Goal: Task Accomplishment & Management: Use online tool/utility

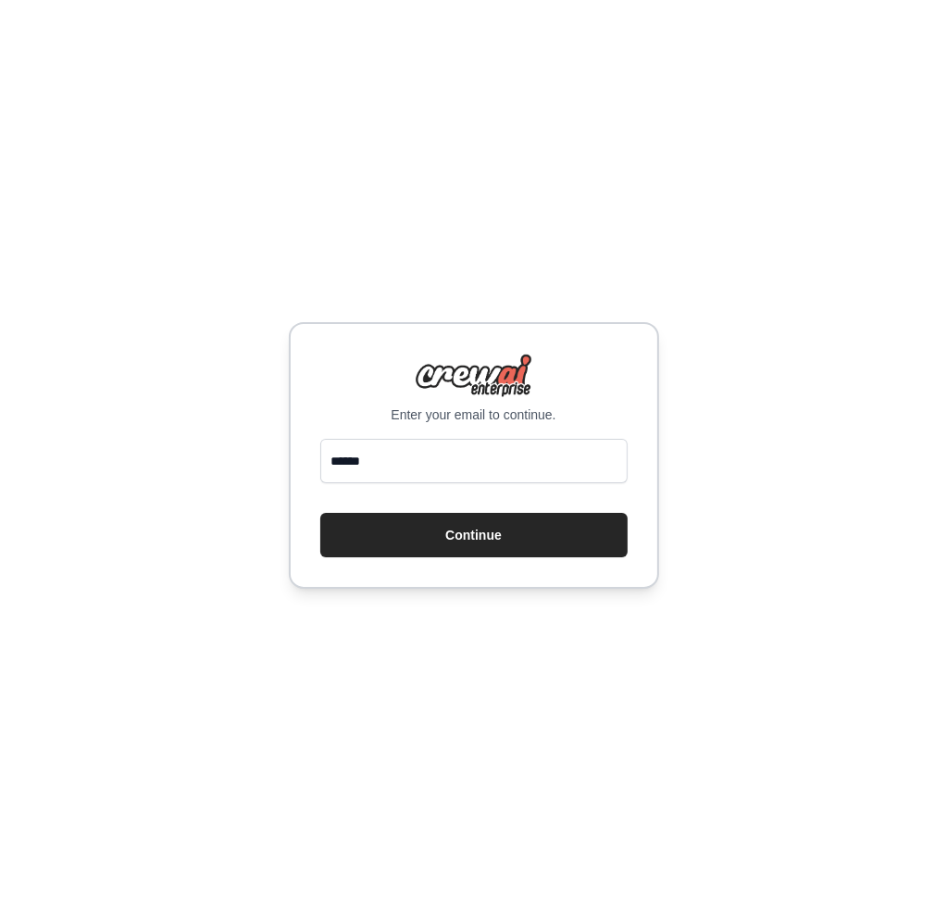
type input "**********"
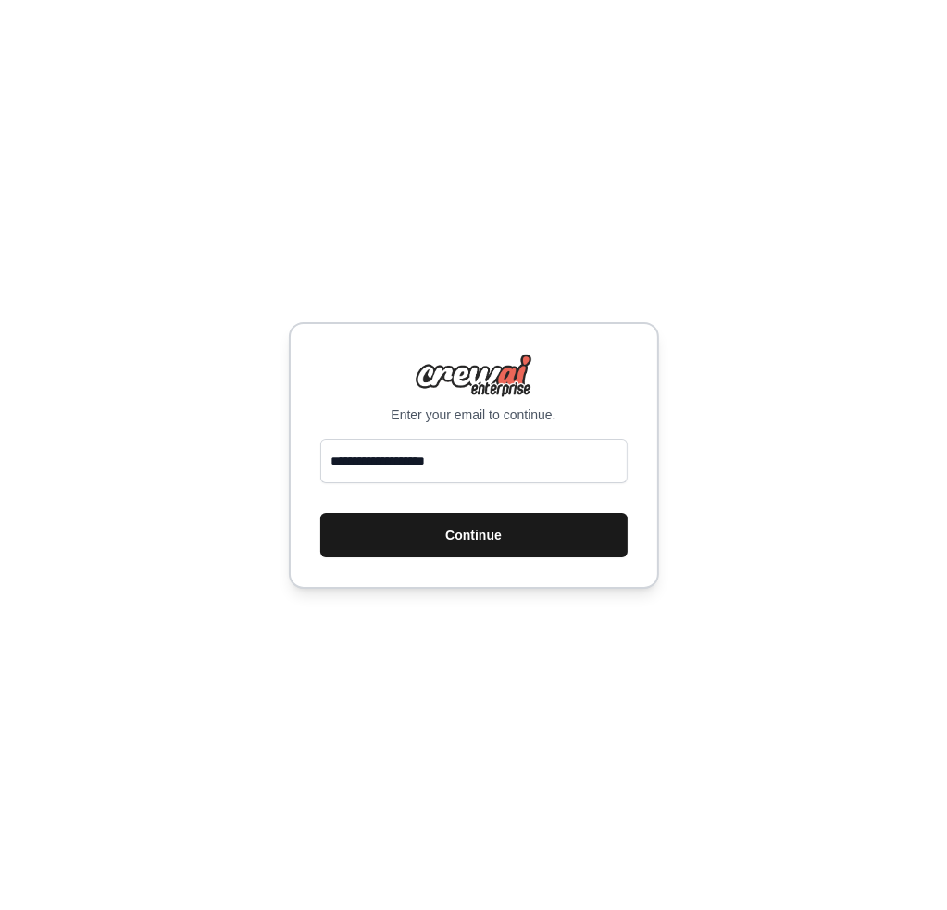
click at [495, 525] on button "Continue" at bounding box center [473, 535] width 307 height 44
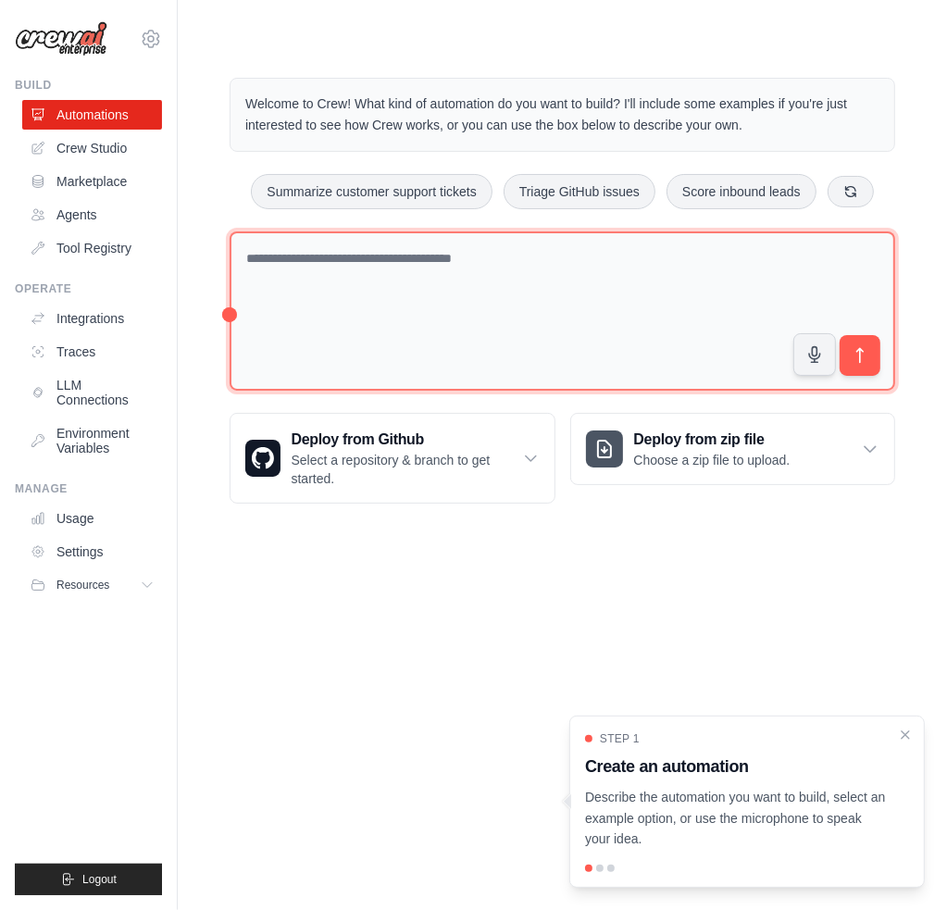
click at [470, 332] on textarea at bounding box center [563, 311] width 666 height 160
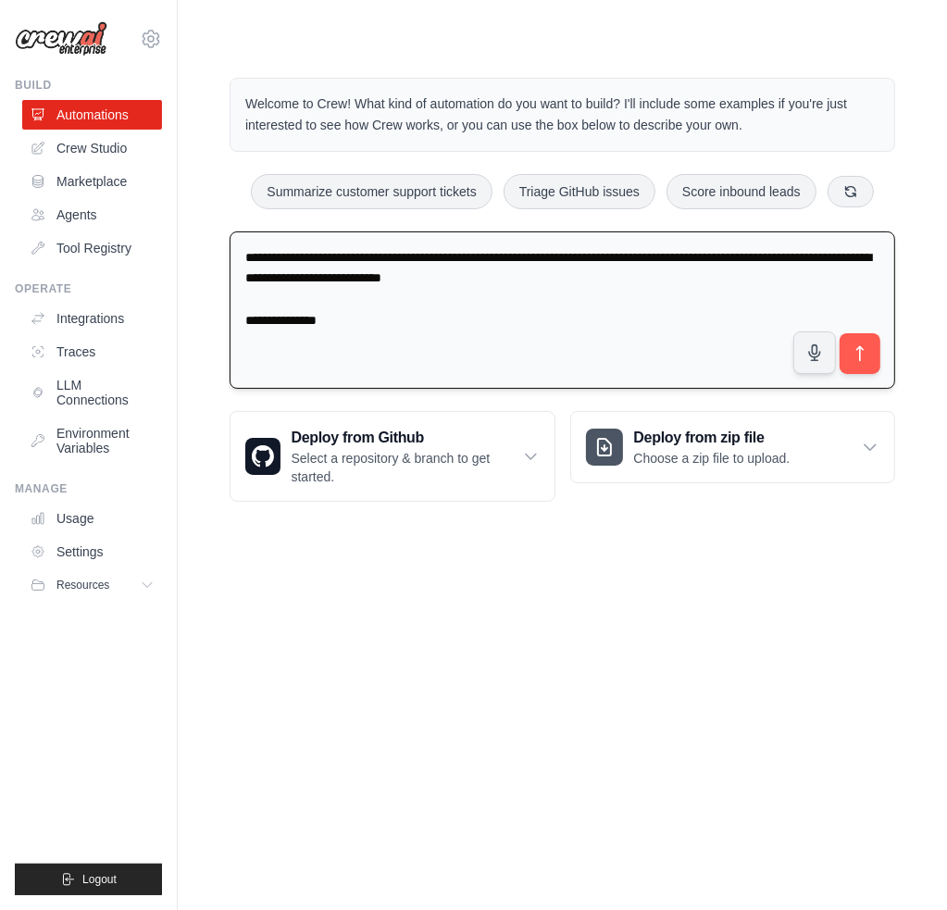
click at [341, 314] on textarea "**********" at bounding box center [563, 310] width 666 height 158
type textarea "**********"
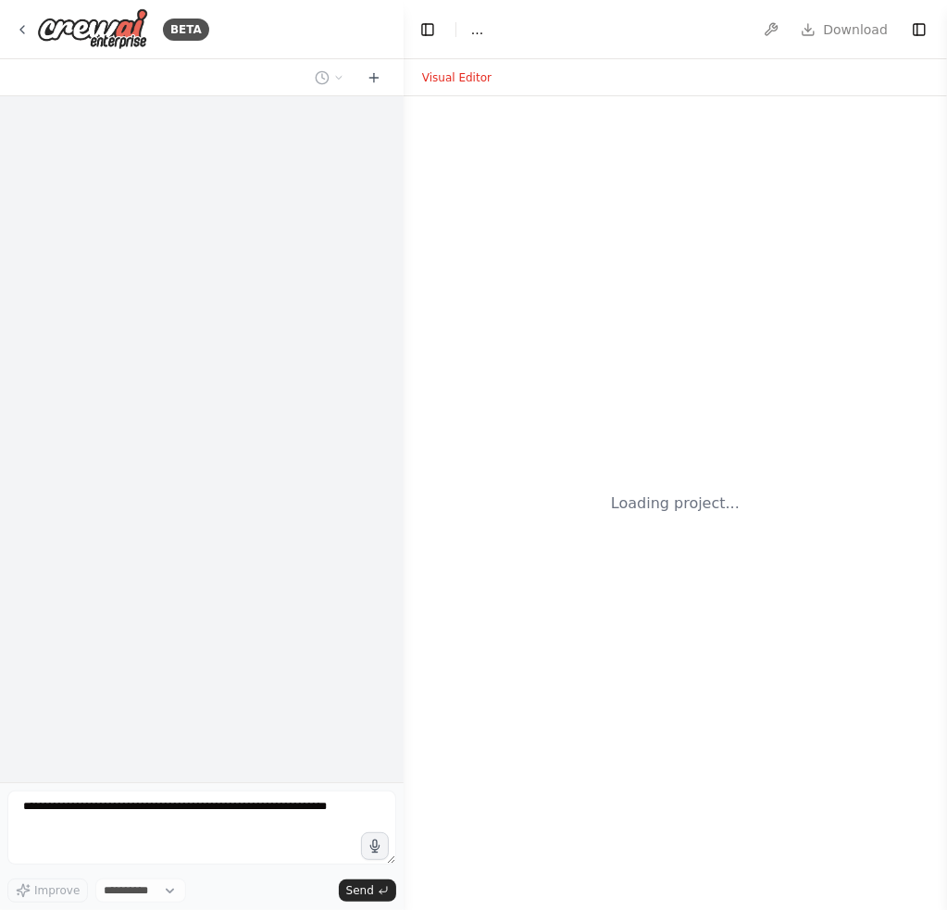
select select "****"
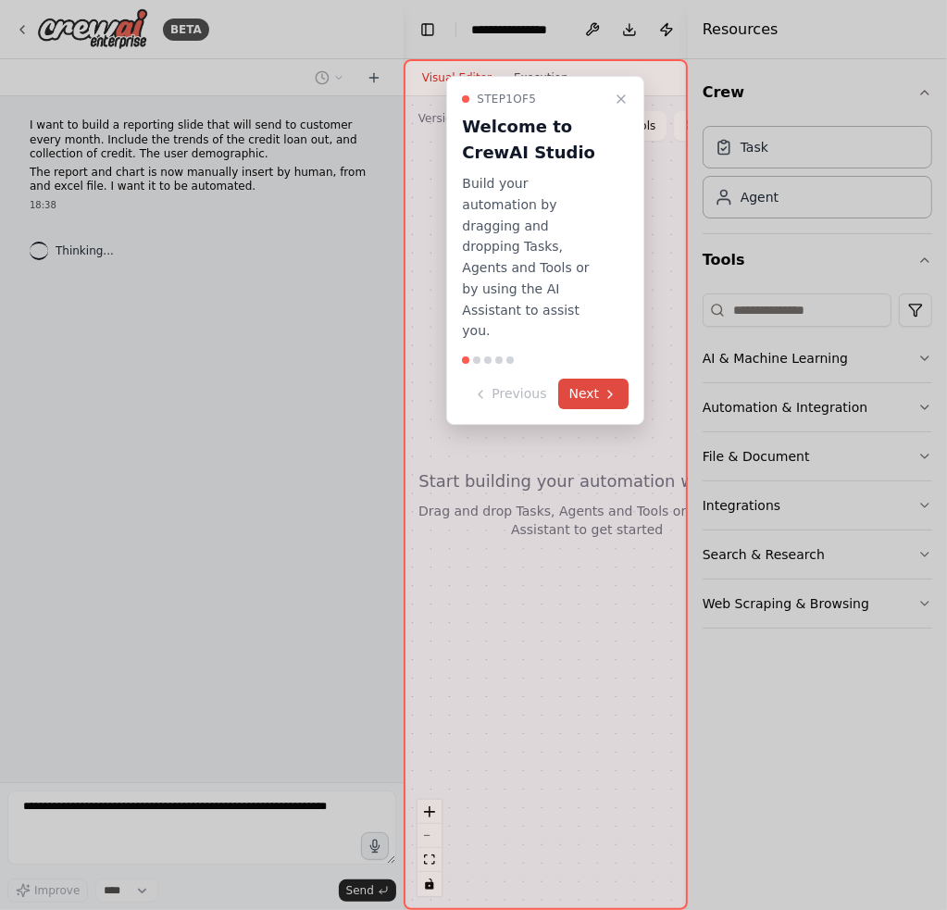
click at [608, 387] on icon at bounding box center [610, 394] width 15 height 15
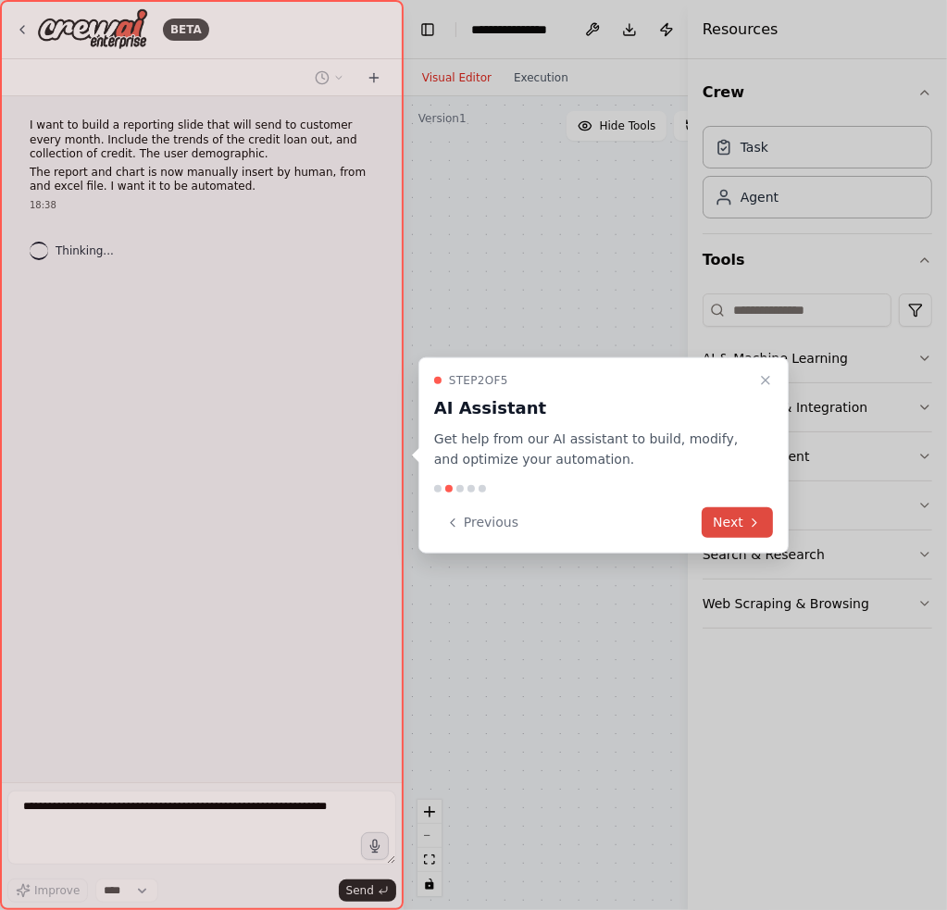
click at [732, 531] on button "Next" at bounding box center [737, 522] width 71 height 31
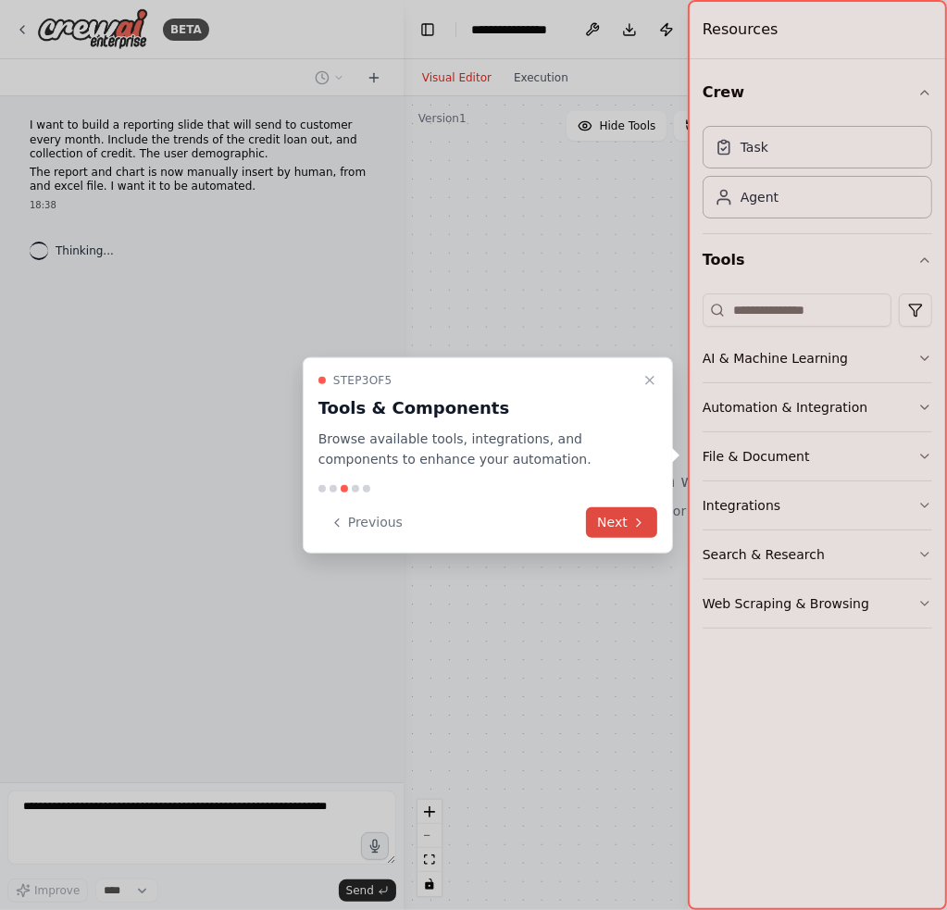
click at [600, 524] on button "Next" at bounding box center [621, 522] width 71 height 31
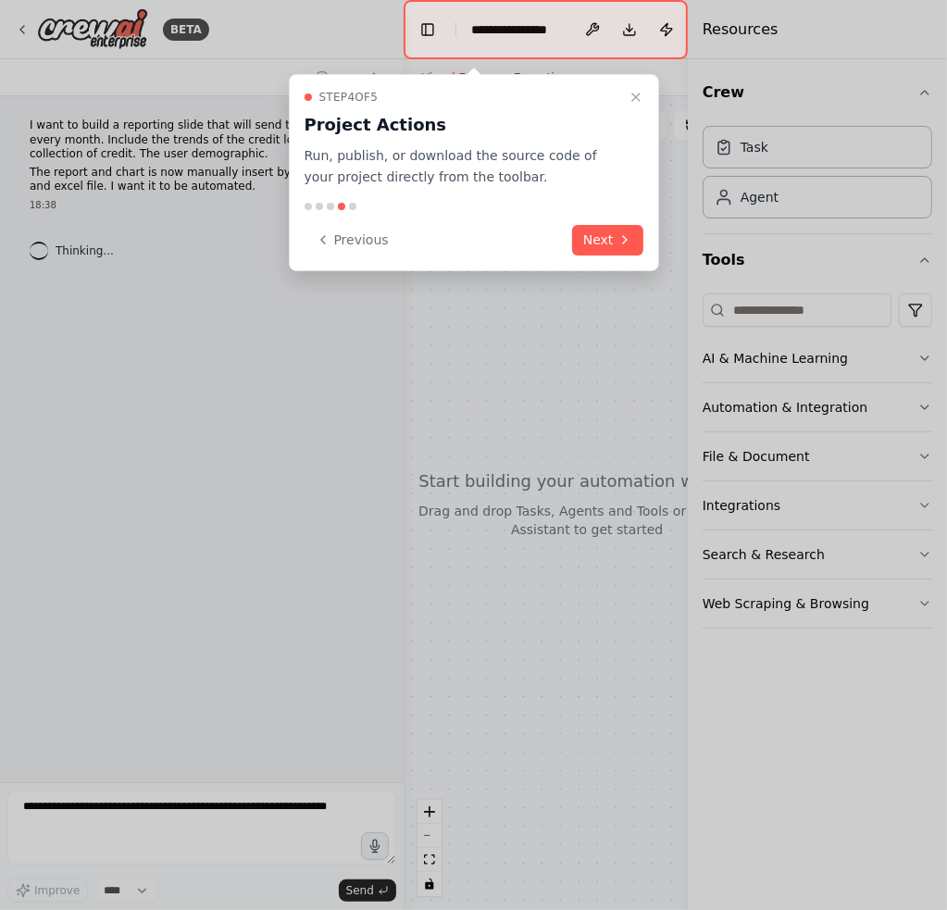
click at [620, 237] on icon at bounding box center [625, 239] width 15 height 15
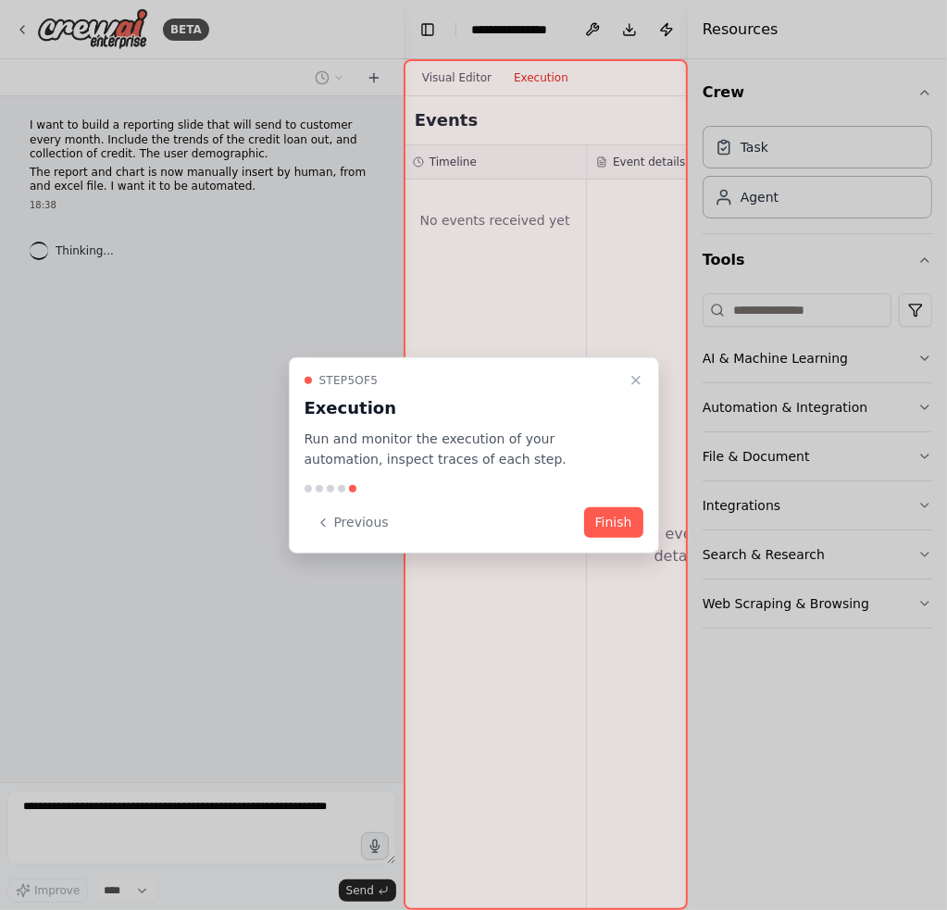
click at [627, 531] on button "Finish" at bounding box center [613, 522] width 59 height 31
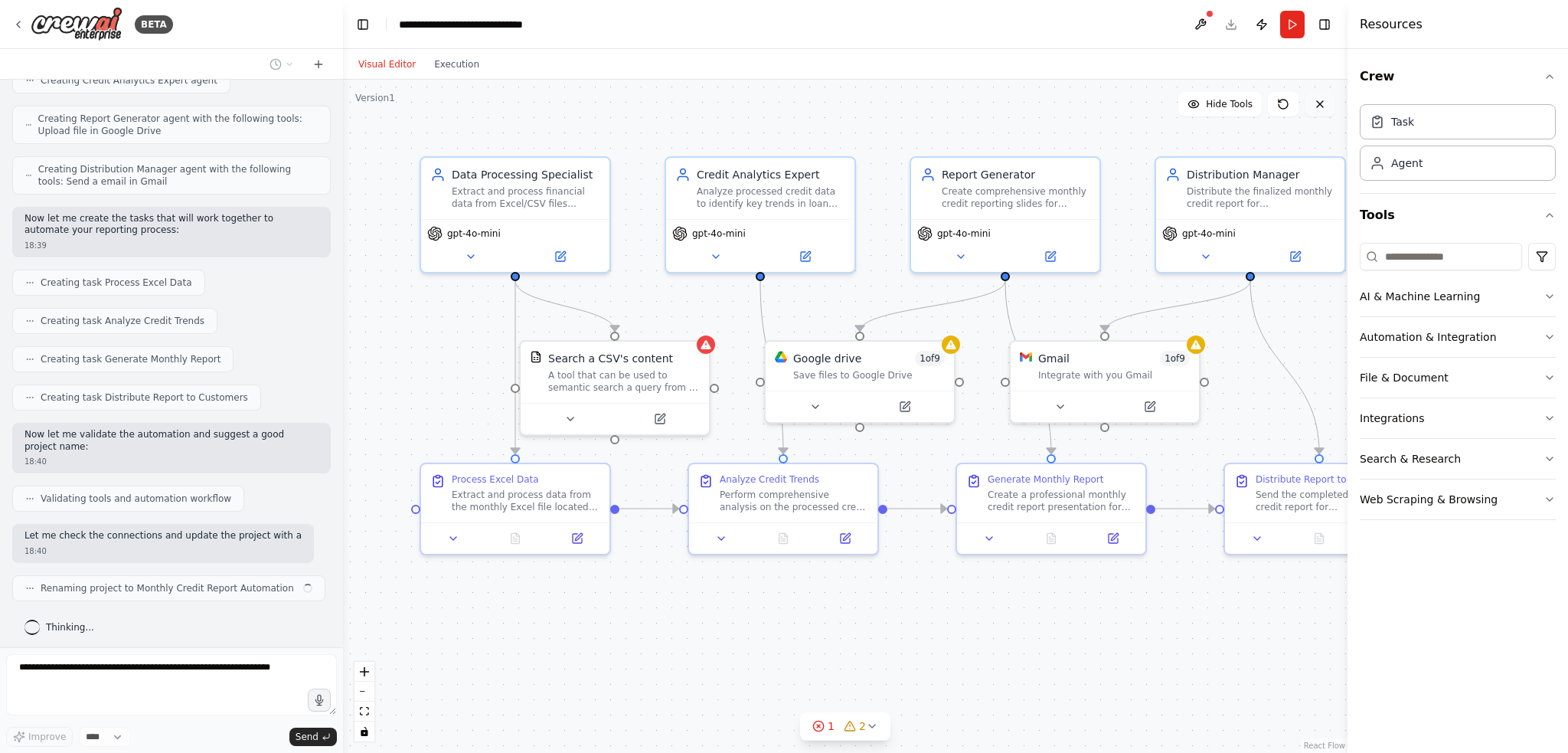
scroll to position [883, 0]
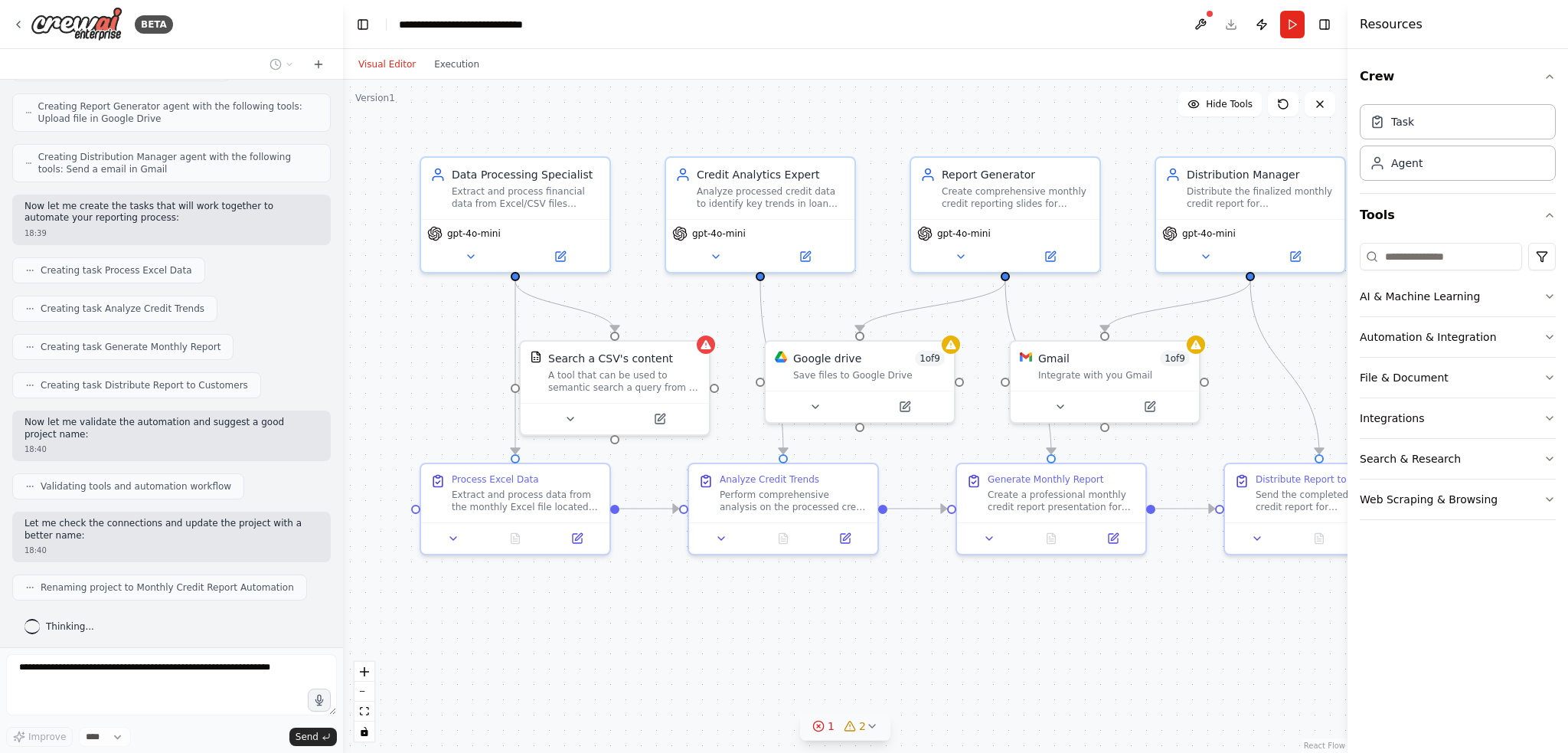
click at [782, 728] on span "1" at bounding box center [831, 726] width 7 height 16
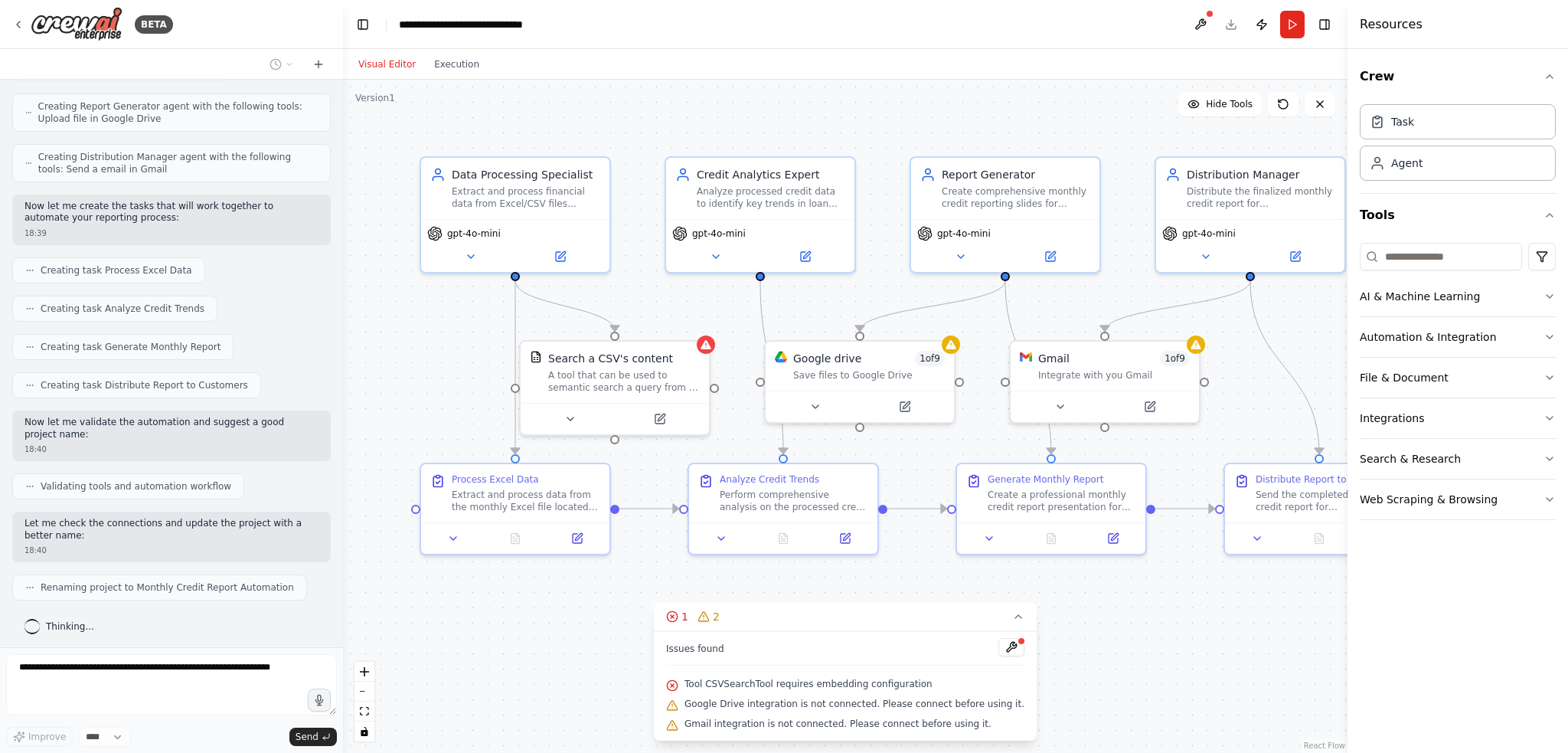
click at [782, 655] on div ".deletable-edge-delete-btn { width: 20px; height: 20px; border: 0px solid #ffff…" at bounding box center [845, 416] width 1005 height 674
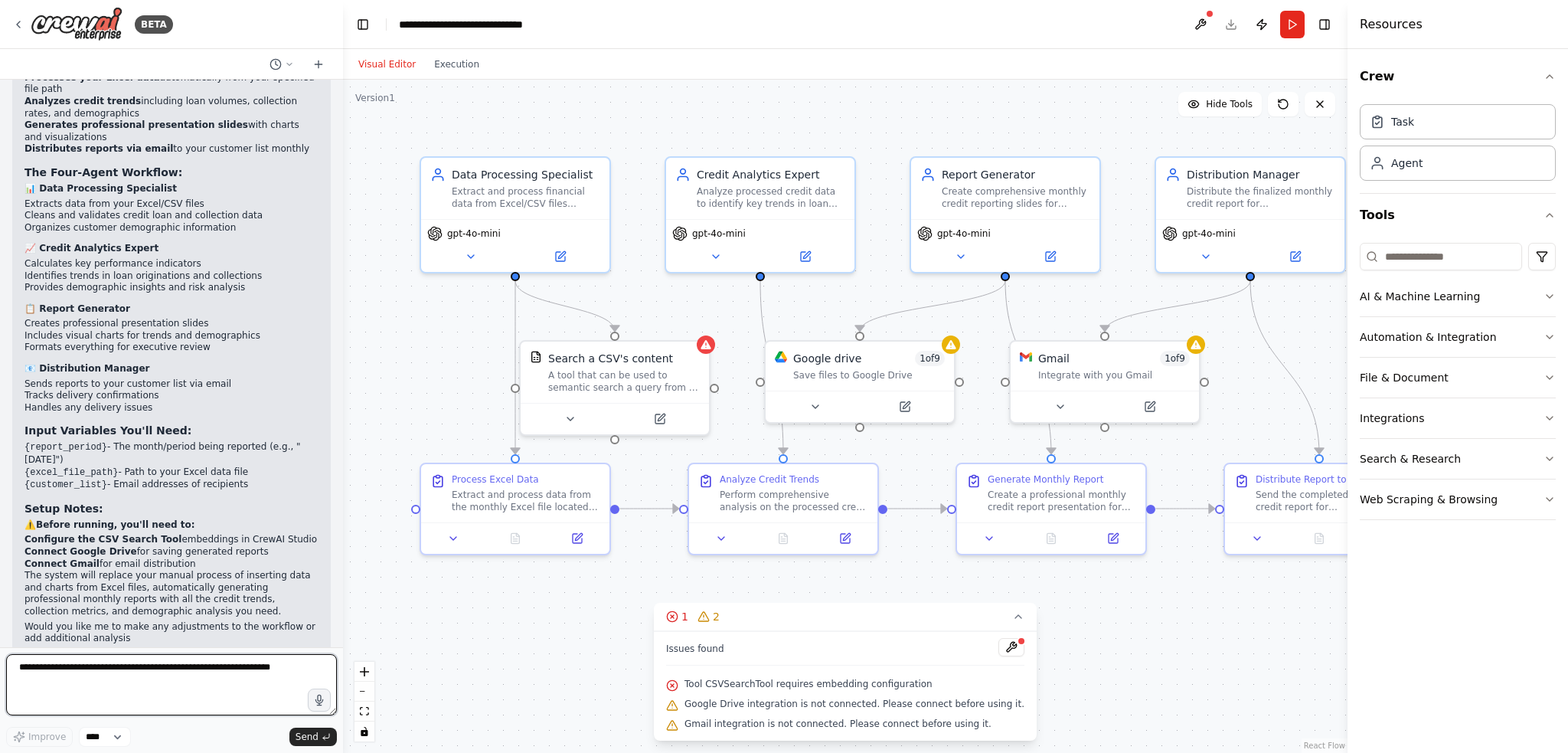
scroll to position [1521, 0]
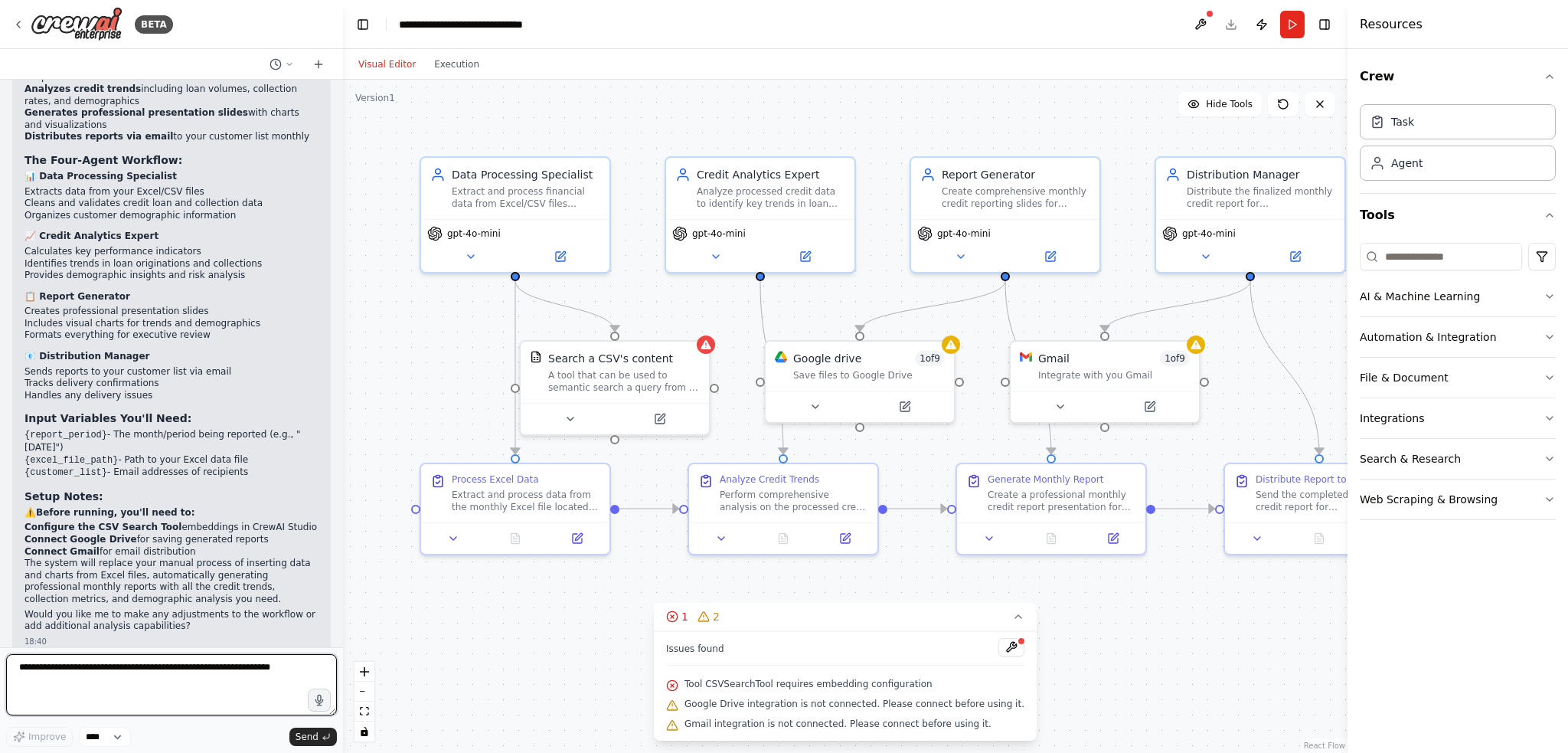
click at [129, 676] on textarea at bounding box center [171, 685] width 331 height 61
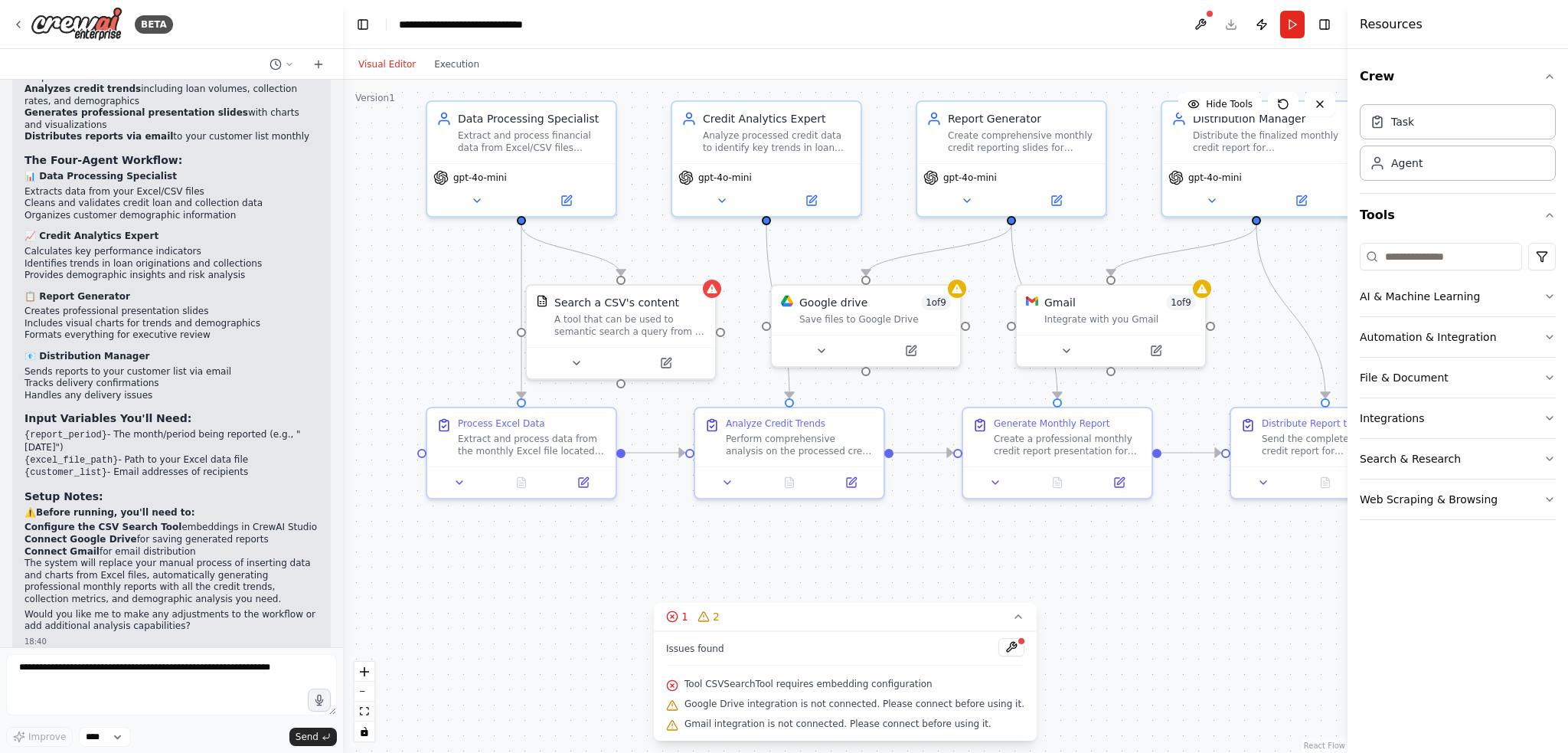
drag, startPoint x: 1149, startPoint y: 628, endPoint x: 1154, endPoint y: 573, distance: 55.2
click at [586, 367] on button at bounding box center [568, 360] width 87 height 18
click at [588, 361] on button at bounding box center [568, 360] width 87 height 18
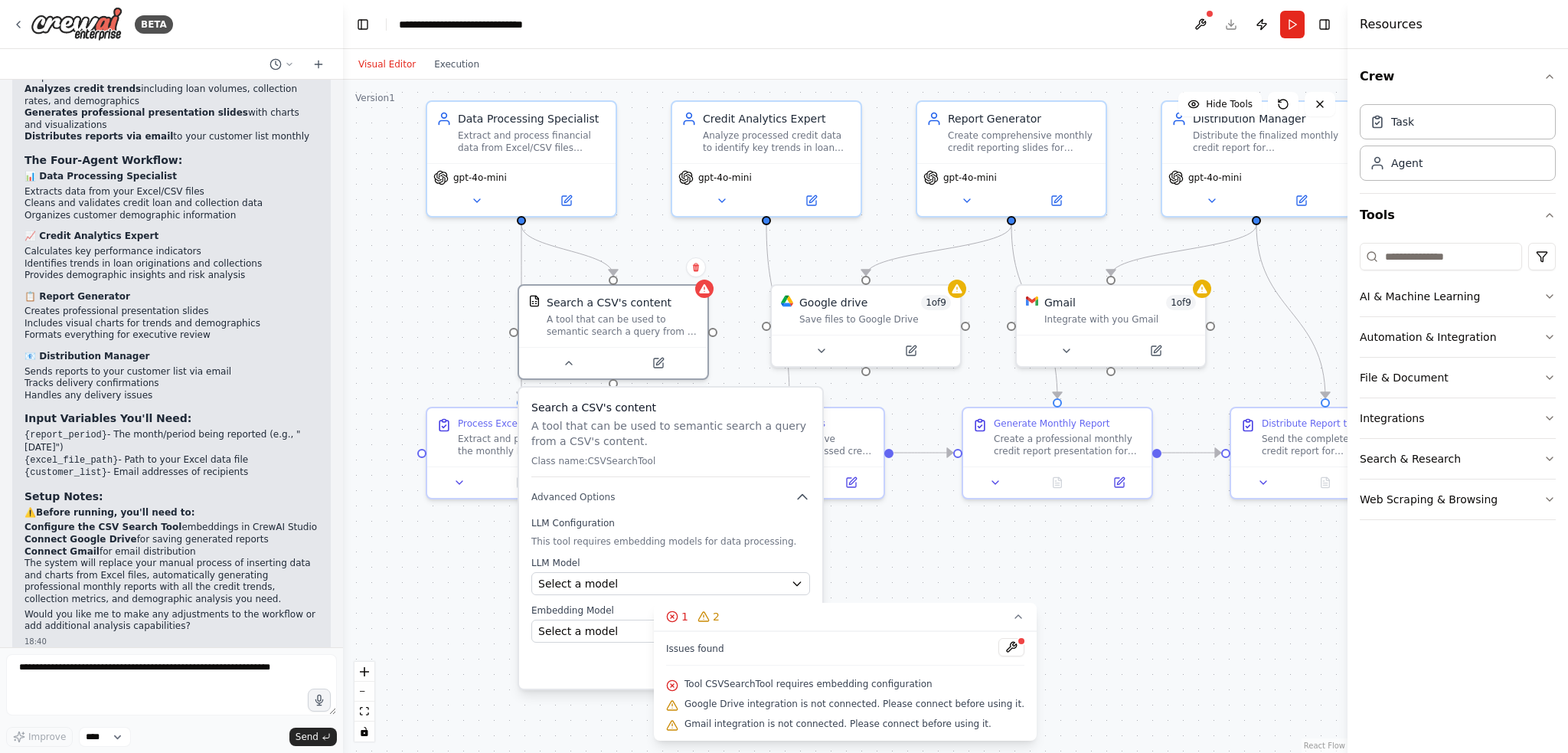
drag, startPoint x: 877, startPoint y: 616, endPoint x: 1016, endPoint y: 605, distance: 139.4
click at [782, 607] on div "Version 1 Hide Tools .deletable-edge-delete-btn { width: 20px; height: 20px; bo…" at bounding box center [845, 416] width 1005 height 674
click at [782, 618] on button "1 2" at bounding box center [845, 617] width 383 height 28
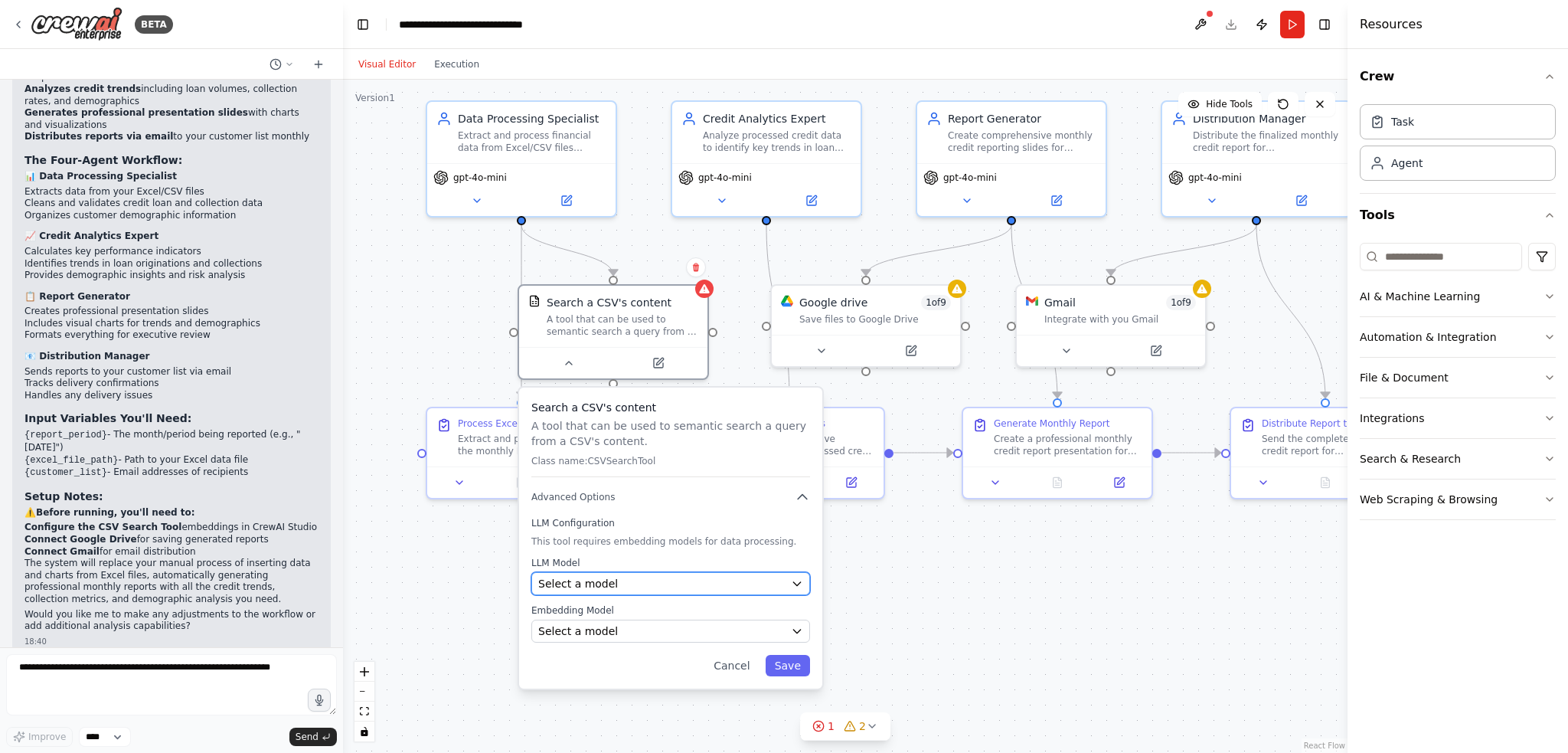
click at [697, 582] on div "Select a model" at bounding box center [662, 583] width 246 height 16
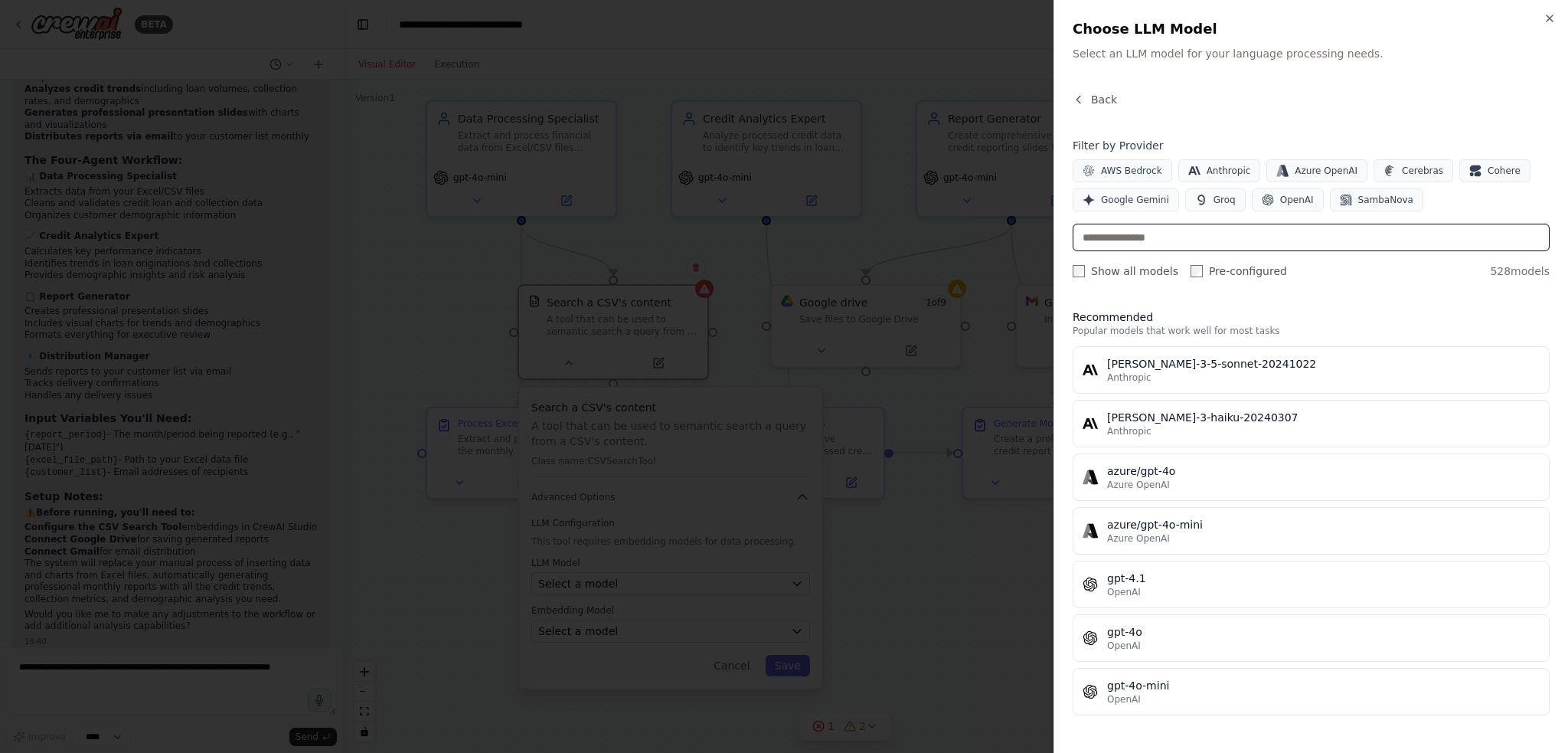
click at [782, 231] on input "text" at bounding box center [1311, 237] width 477 height 27
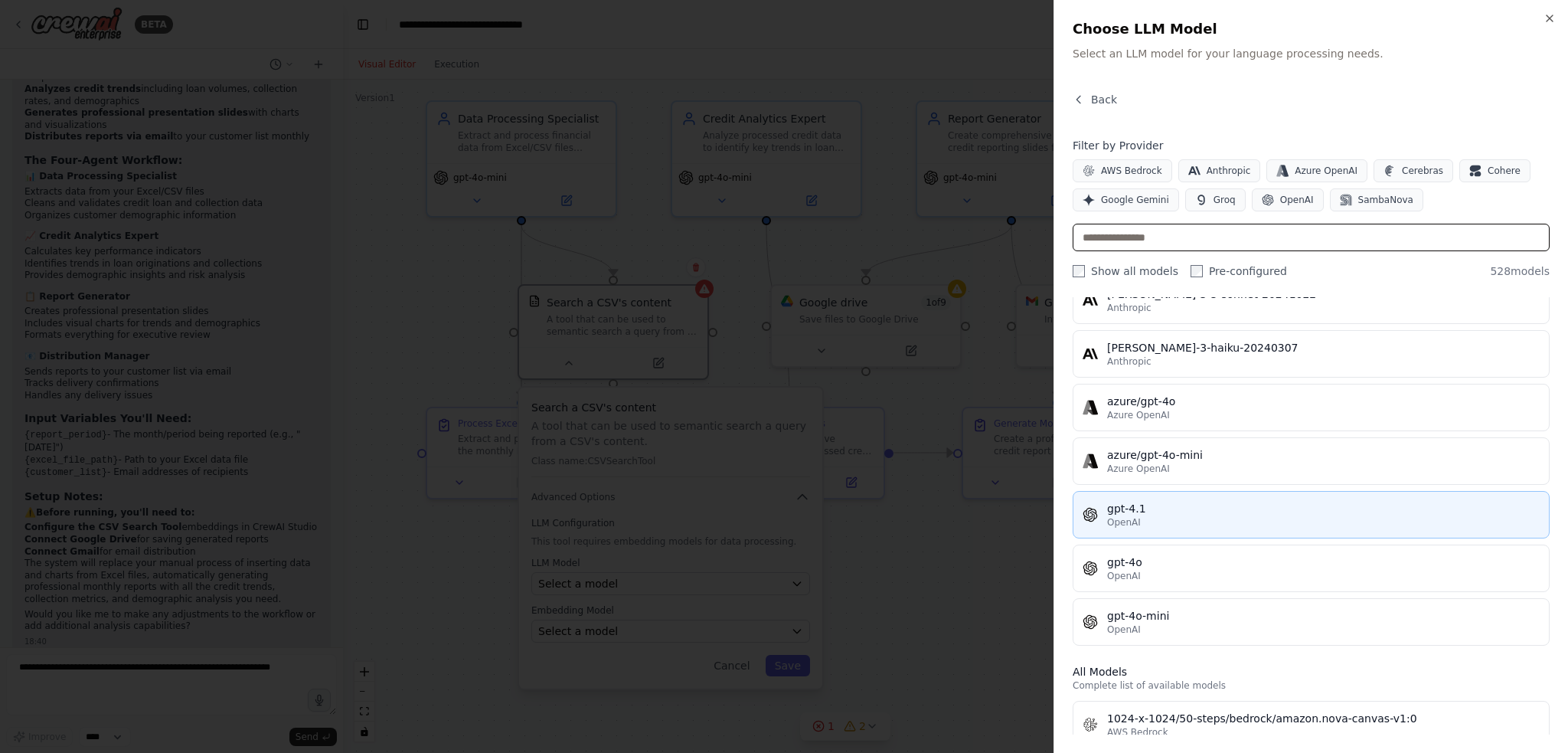
scroll to position [0, 0]
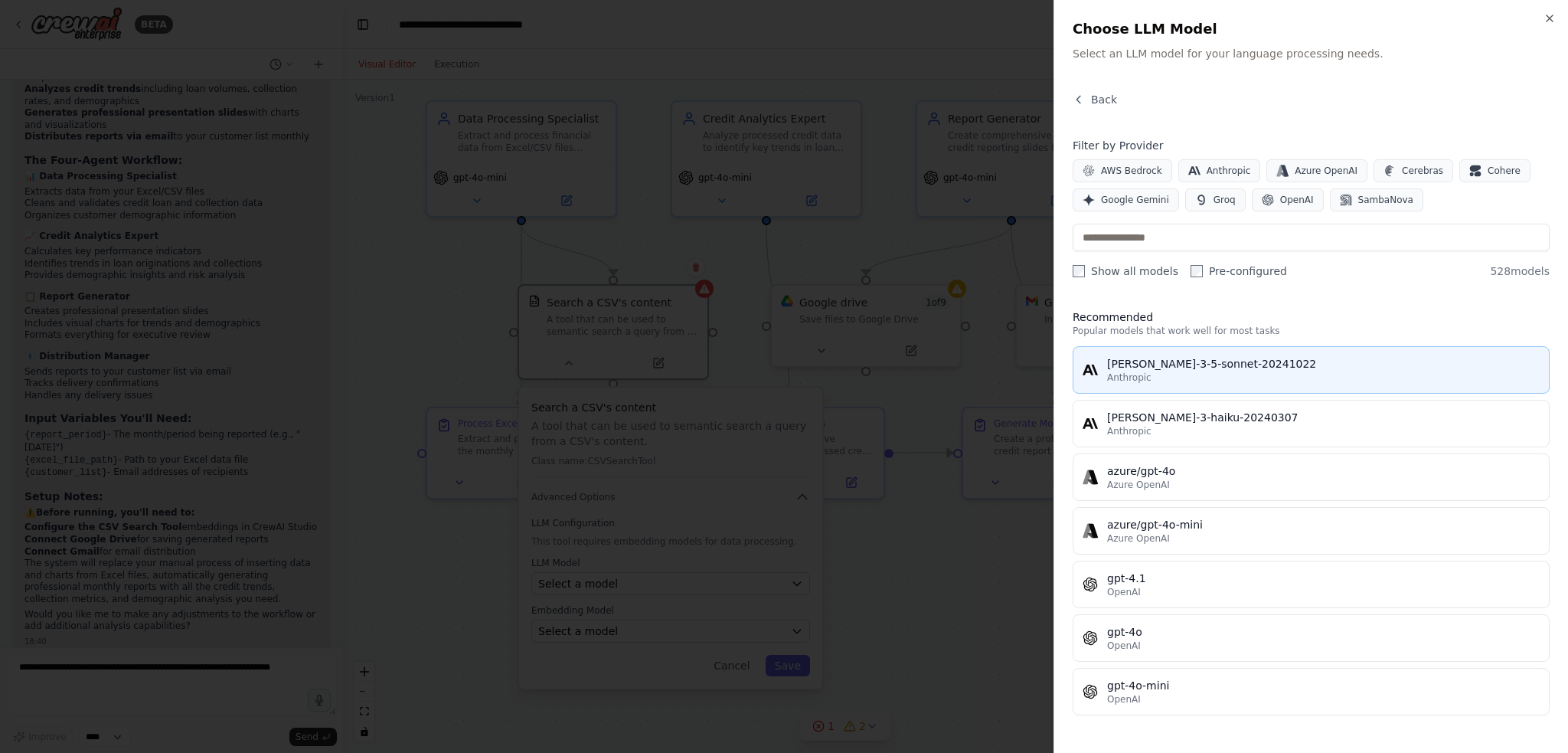
click at [782, 374] on div "Anthropic" at bounding box center [1323, 377] width 433 height 12
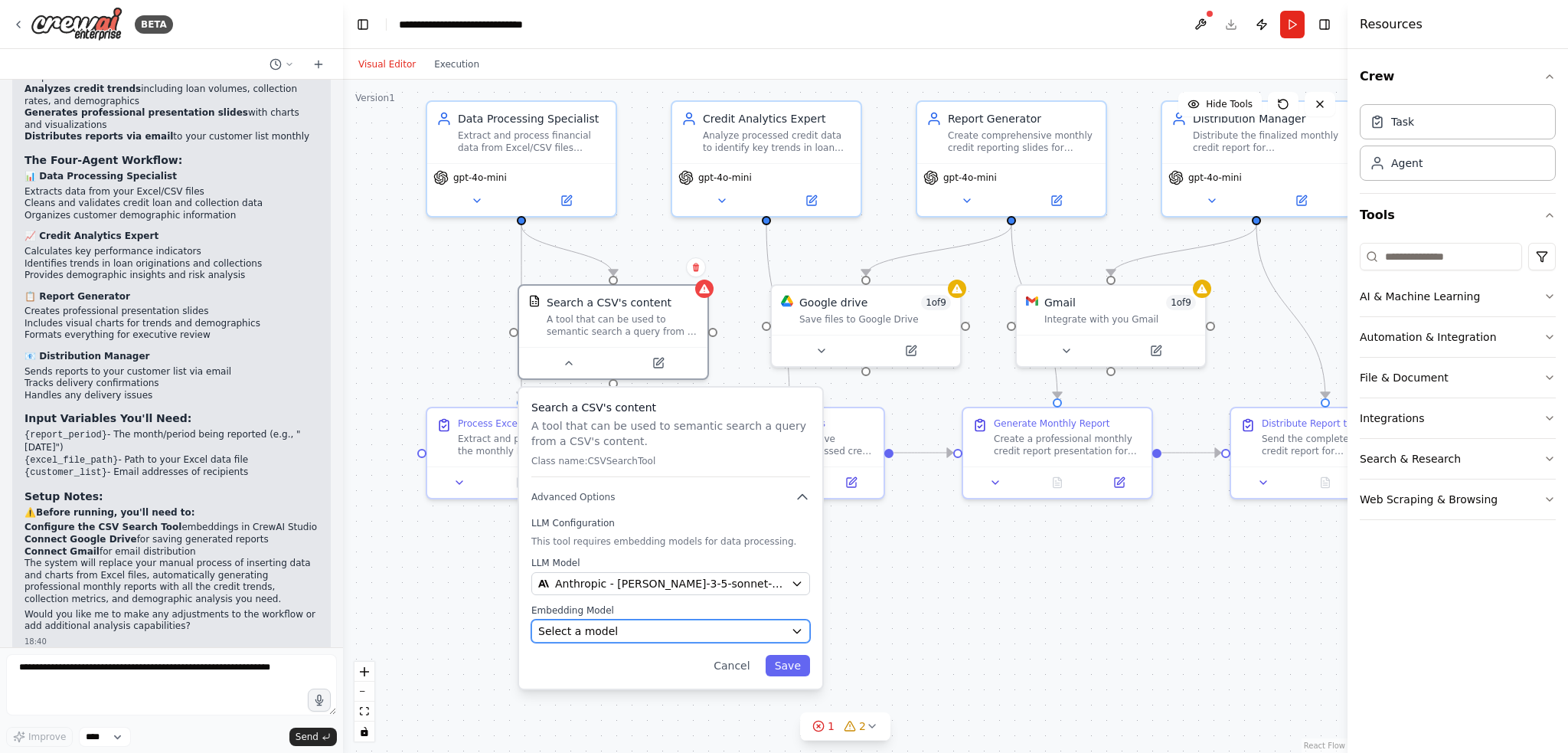
click at [576, 629] on span "Select a model" at bounding box center [578, 631] width 79 height 16
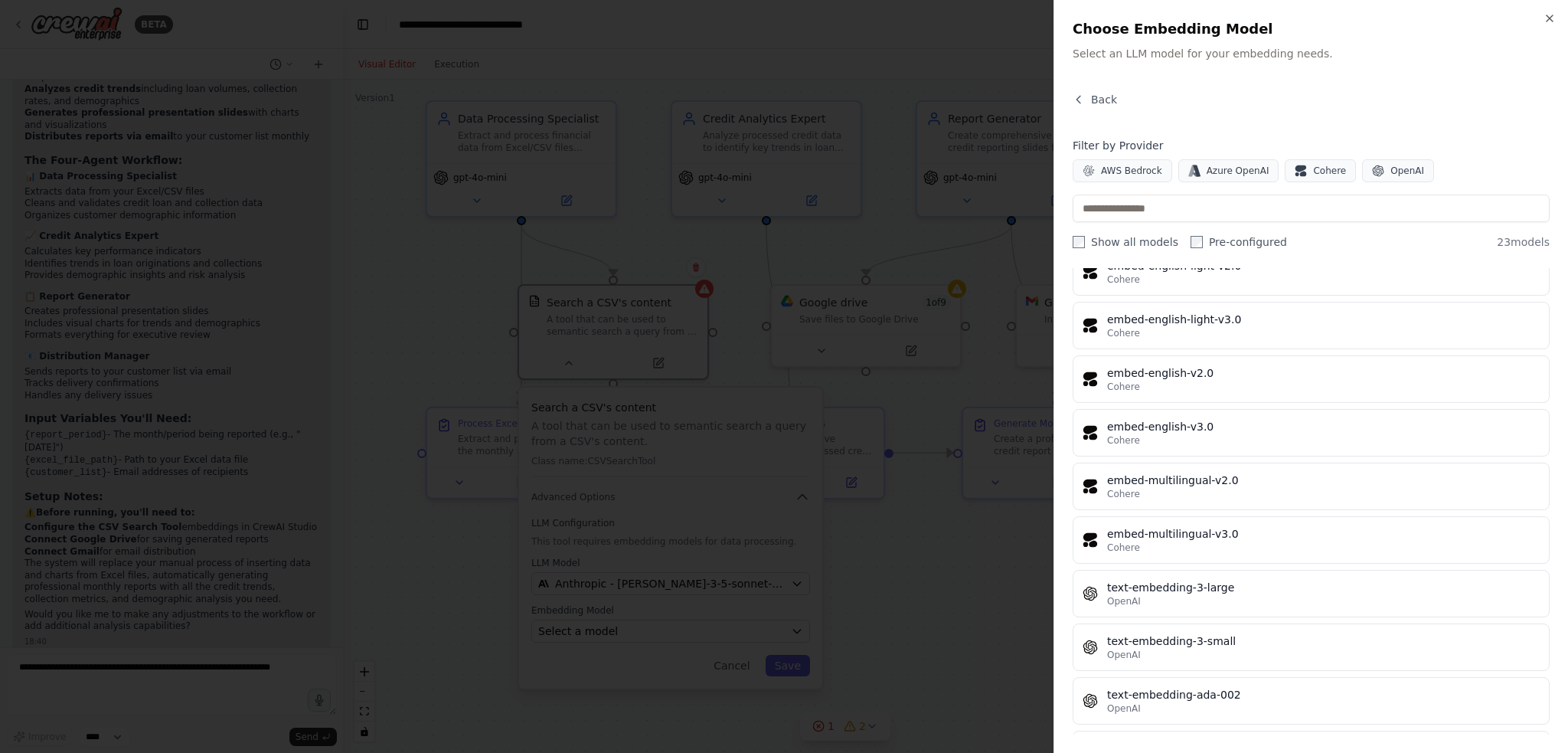
scroll to position [814, 0]
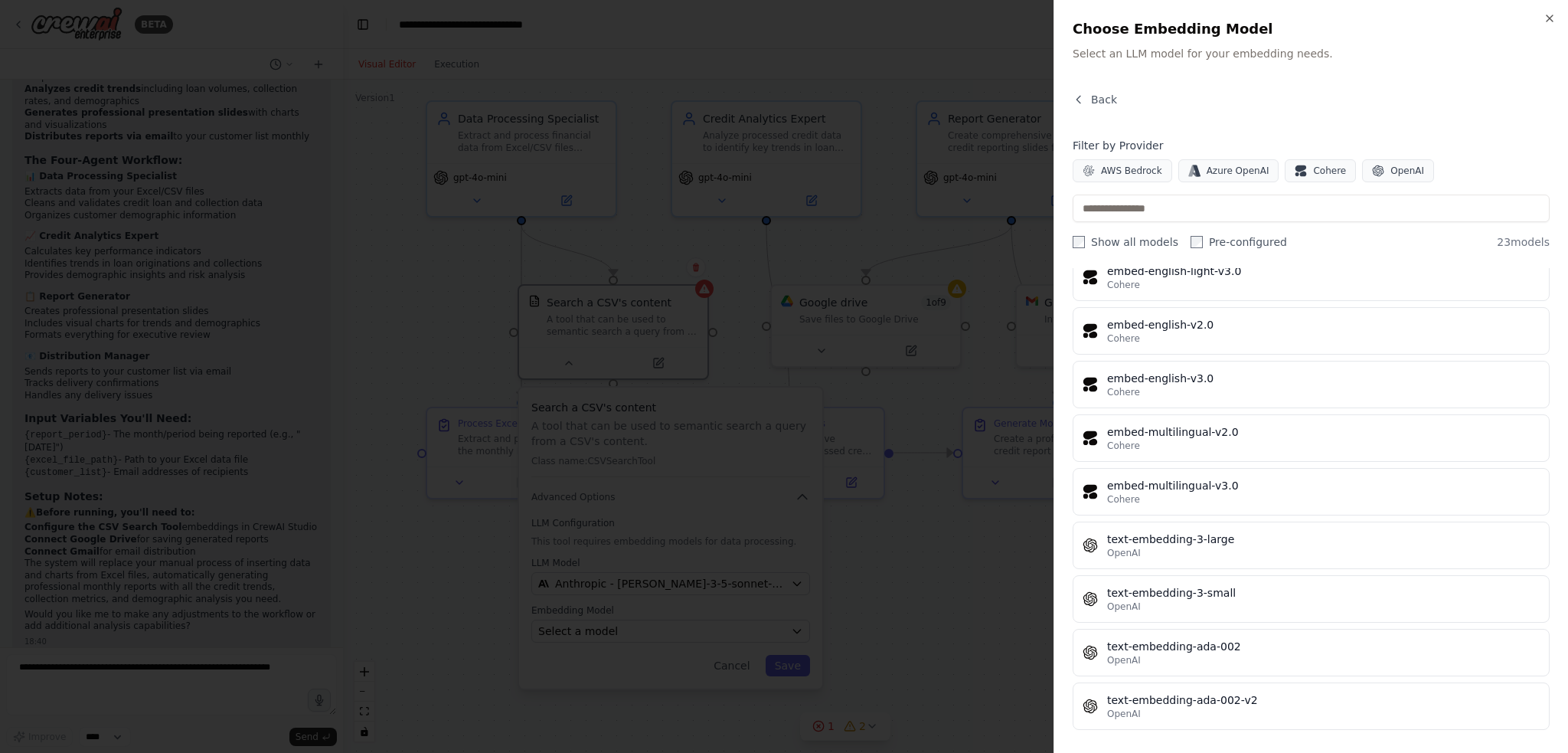
click at [782, 98] on div "Back" at bounding box center [1311, 105] width 477 height 27
click at [782, 17] on div "Close Choose Embedding Model Select an LLM model for your embedding needs. Back…" at bounding box center [1311, 376] width 514 height 753
click at [782, 21] on icon "button" at bounding box center [1549, 18] width 12 height 12
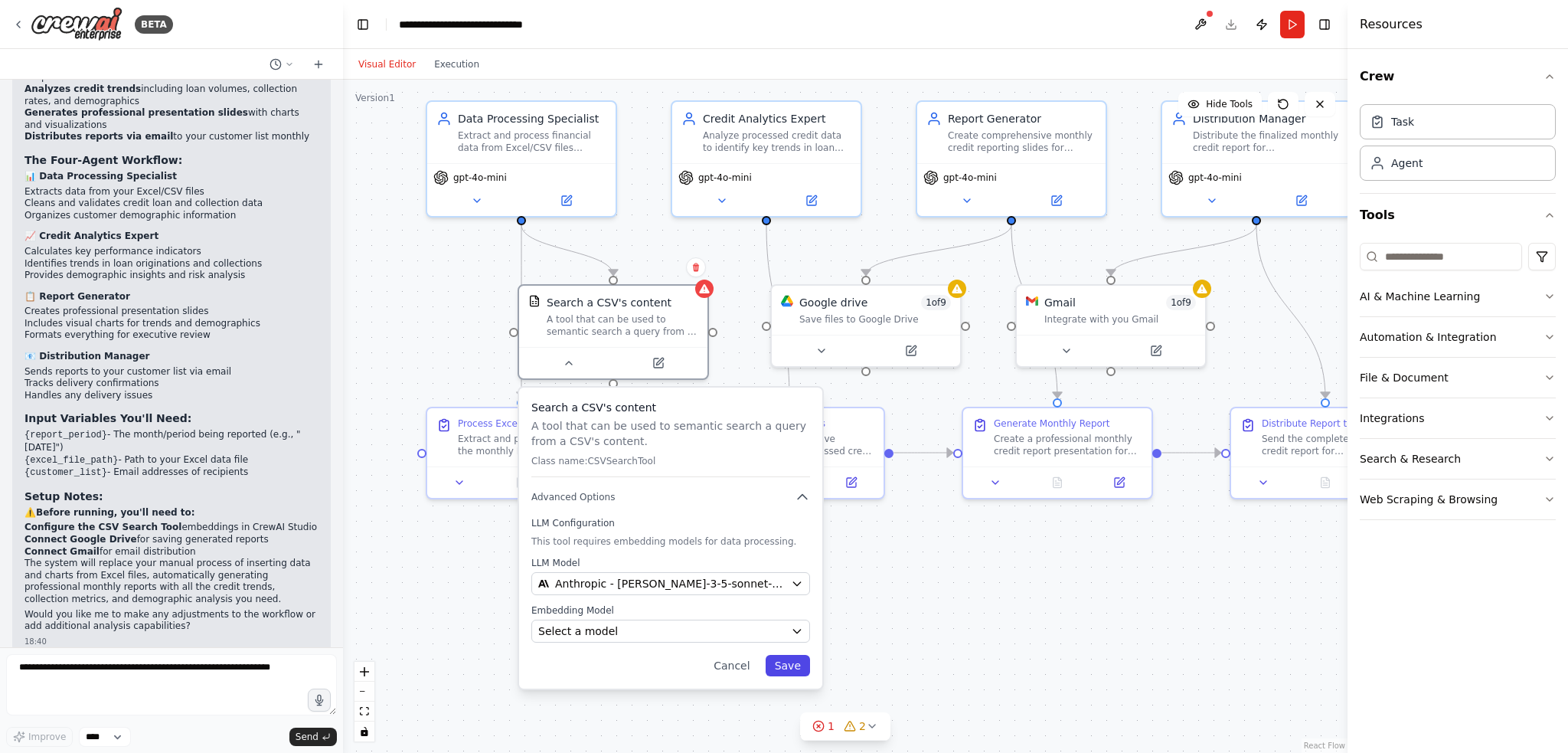
click at [778, 667] on button "Save" at bounding box center [788, 666] width 45 height 22
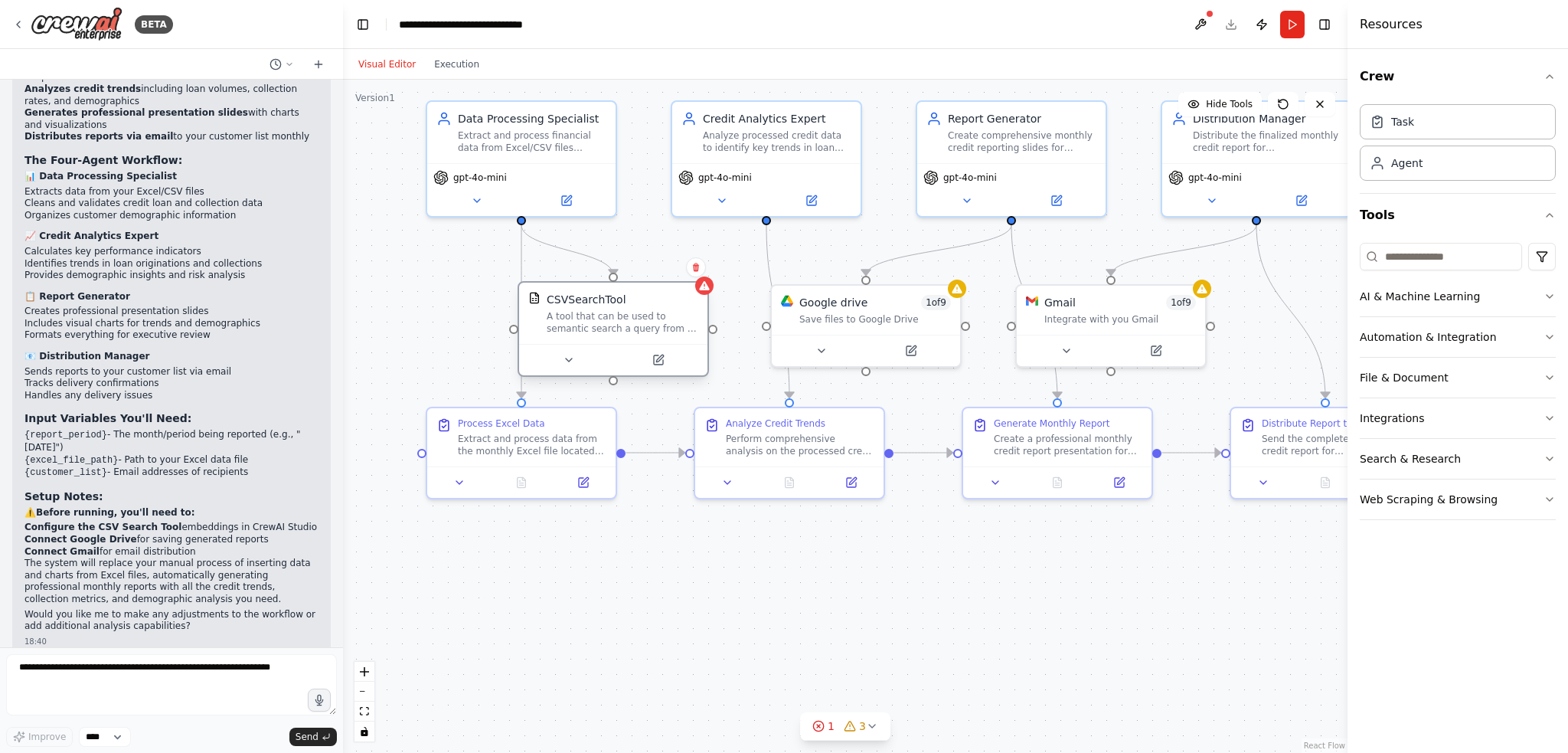
click at [705, 295] on div "CSVSearchTool A tool that can be used to semantic search a query from a CSV's c…" at bounding box center [614, 314] width 189 height 61
click at [662, 319] on div "A tool that can be used to semantic search a query from a CSV's content." at bounding box center [622, 323] width 151 height 25
click at [655, 364] on icon at bounding box center [658, 360] width 9 height 9
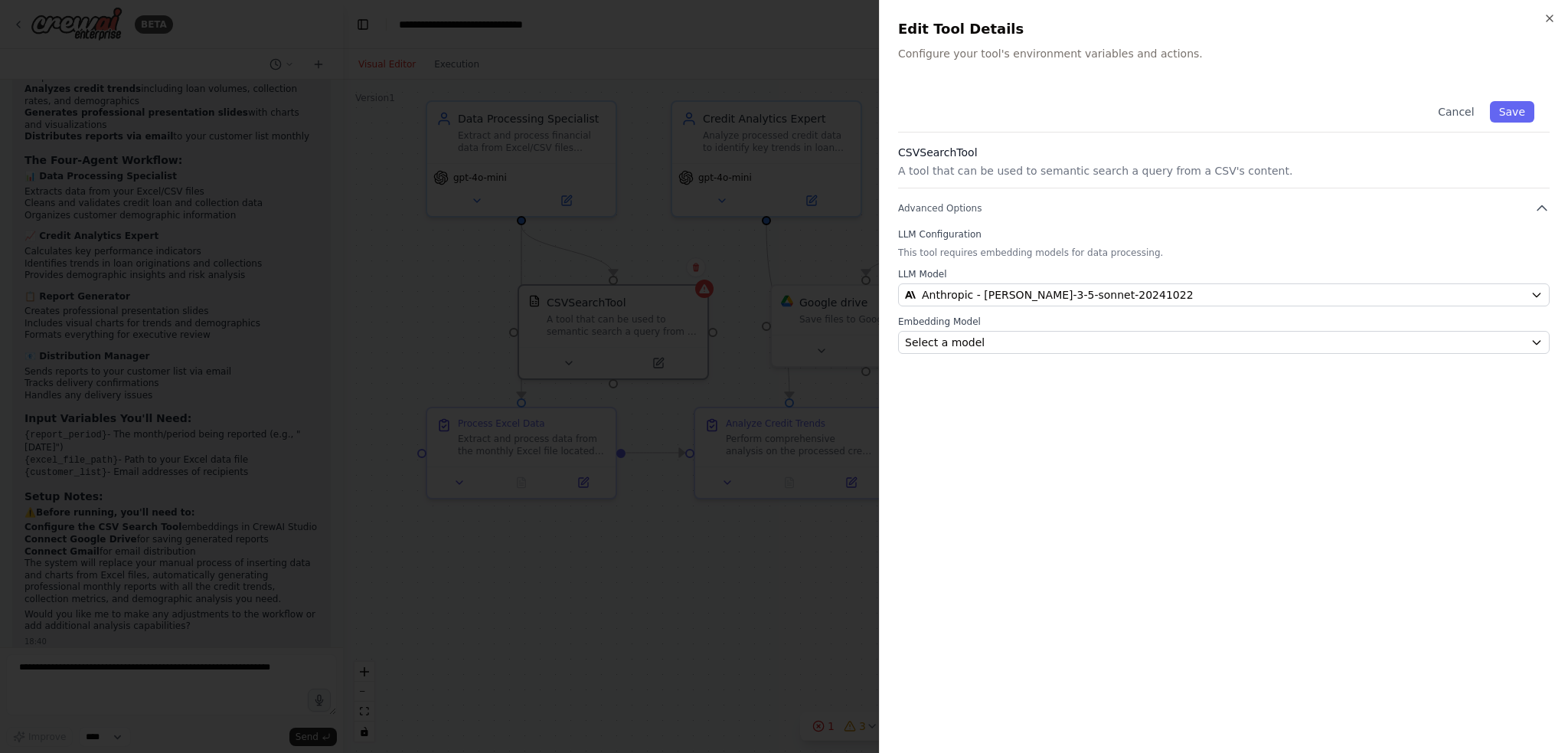
click at [743, 462] on div at bounding box center [784, 376] width 1568 height 753
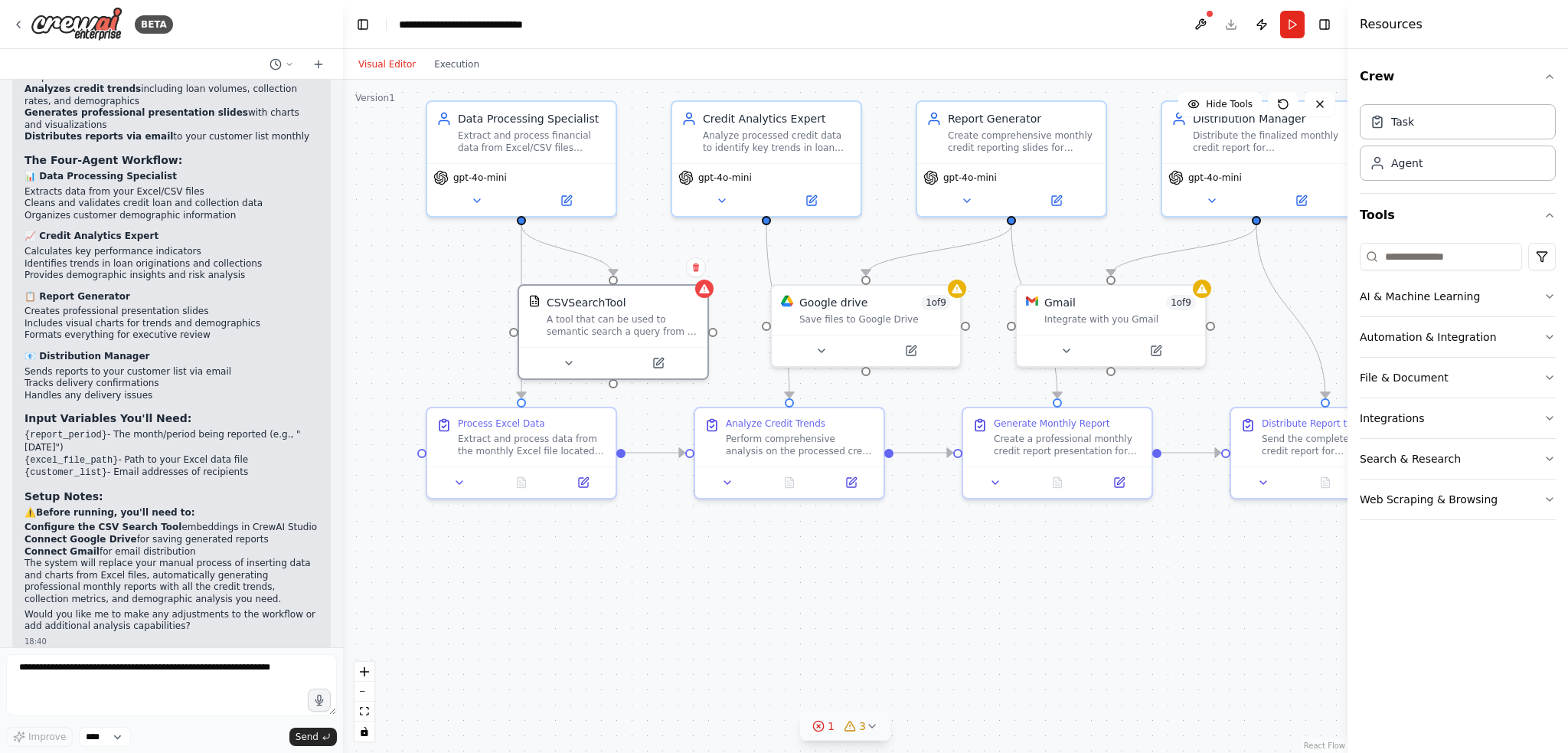
click at [782, 732] on div "1 3" at bounding box center [839, 726] width 54 height 16
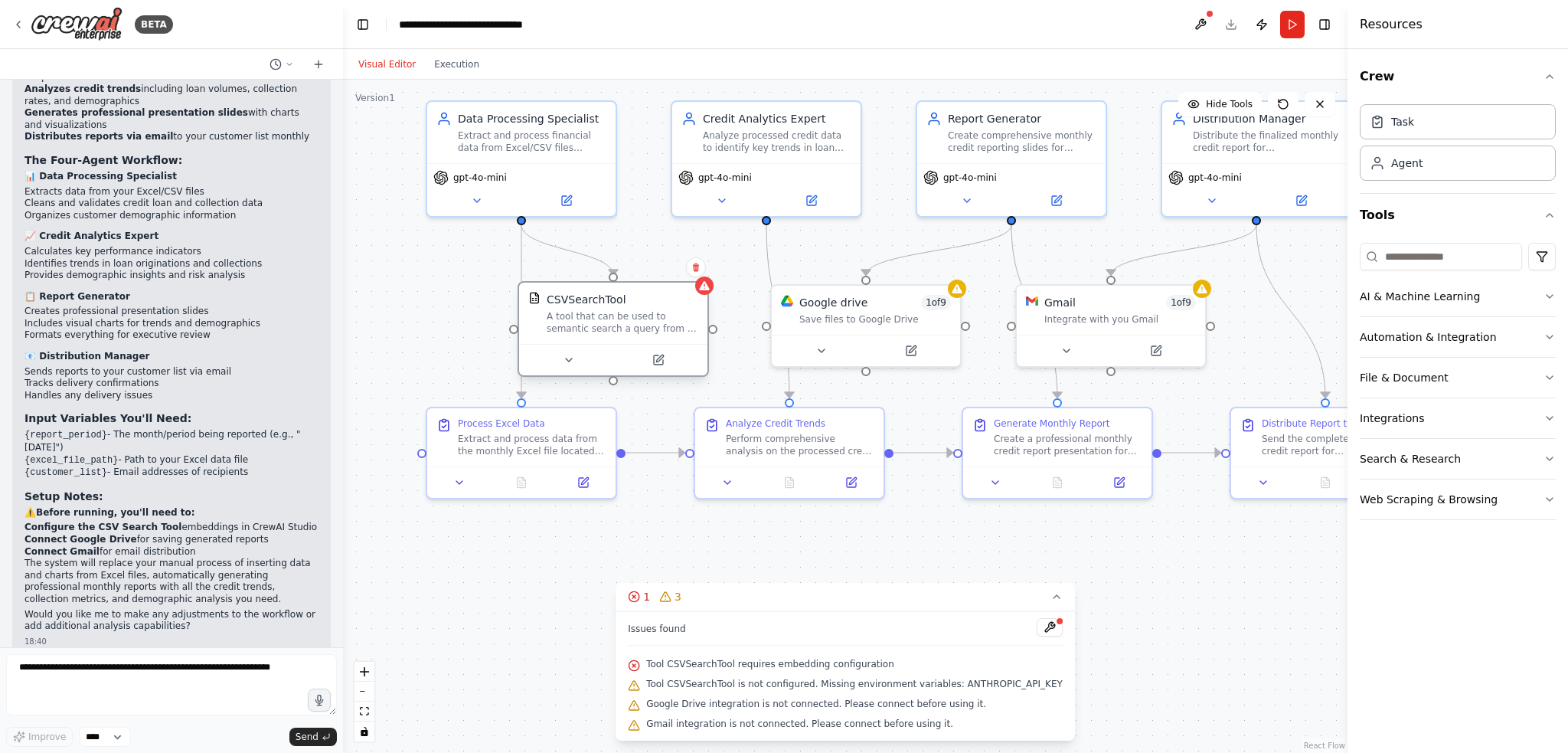
click at [663, 373] on div at bounding box center [614, 360] width 189 height 31
click at [663, 367] on button at bounding box center [657, 360] width 87 height 18
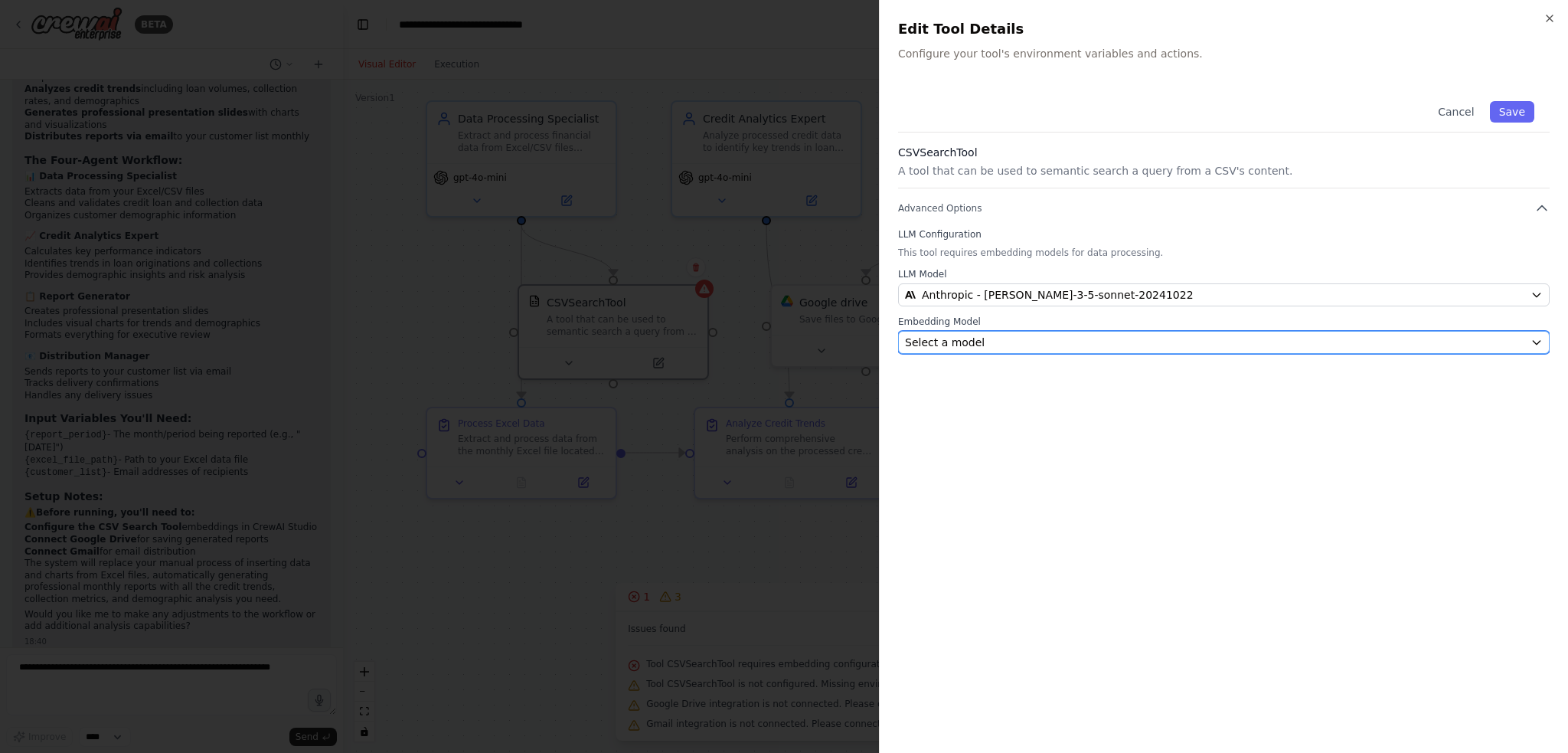
click at [782, 344] on span "Select a model" at bounding box center [944, 343] width 79 height 16
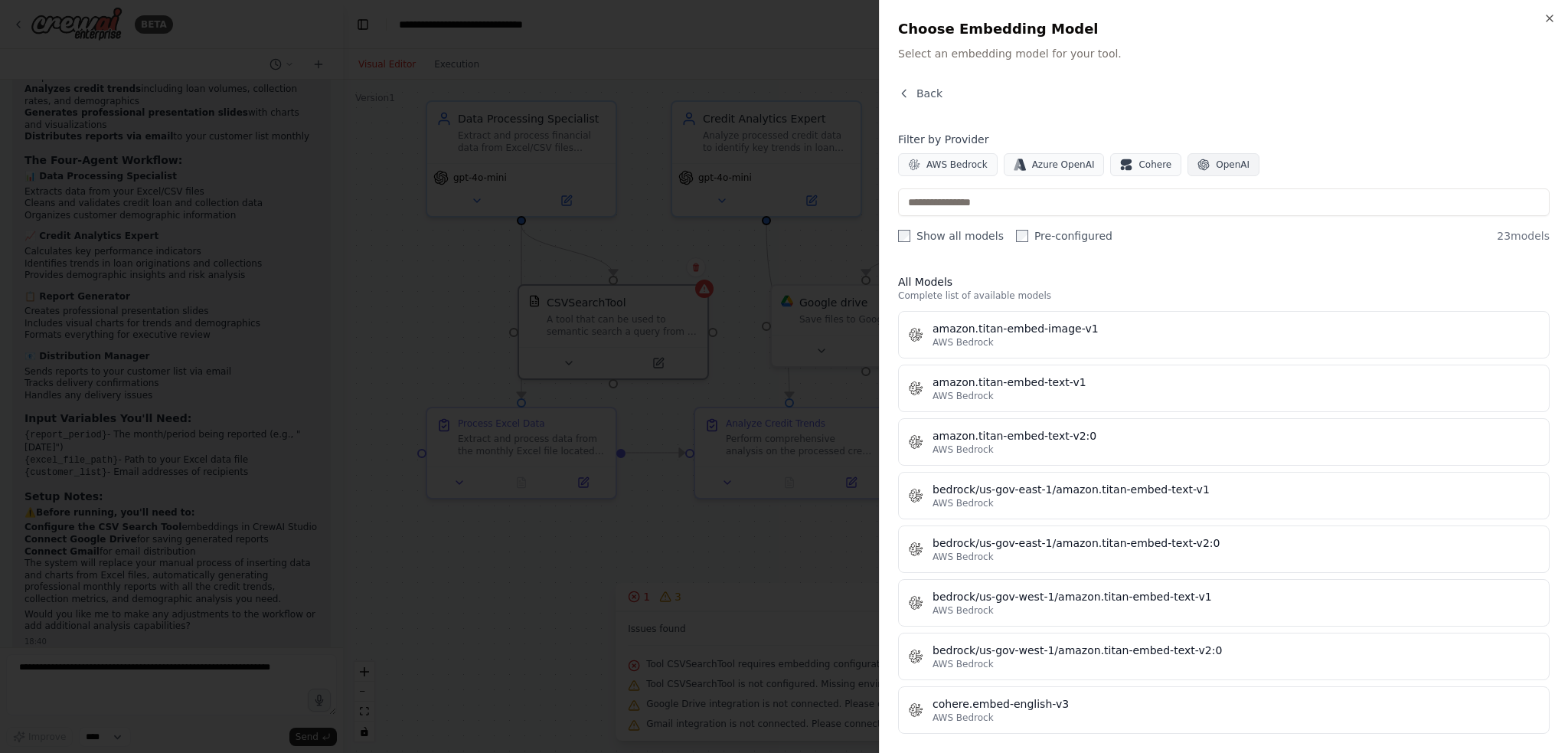
click at [782, 165] on span "OpenAI" at bounding box center [1232, 165] width 34 height 12
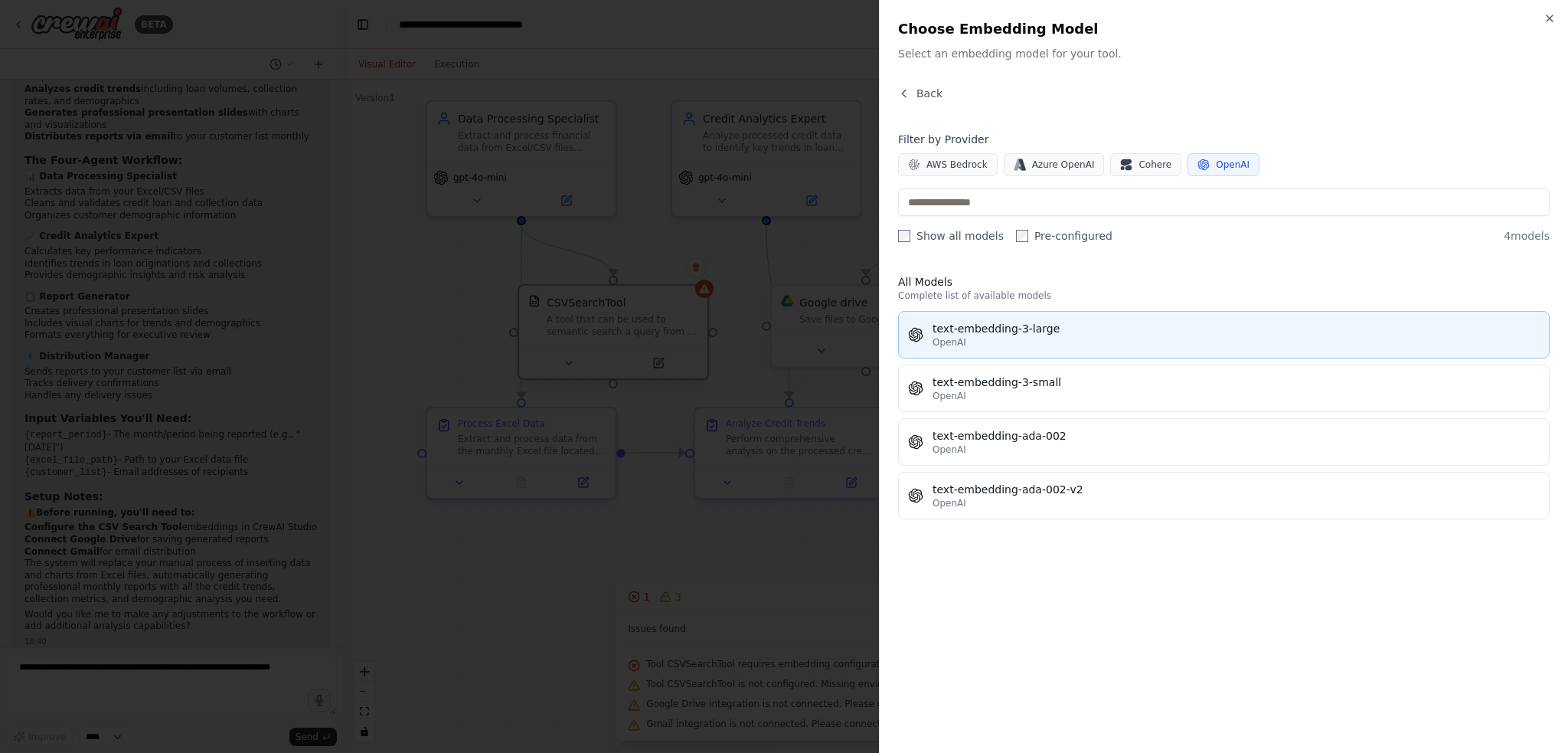
click at [782, 336] on div "OpenAI" at bounding box center [1236, 342] width 607 height 12
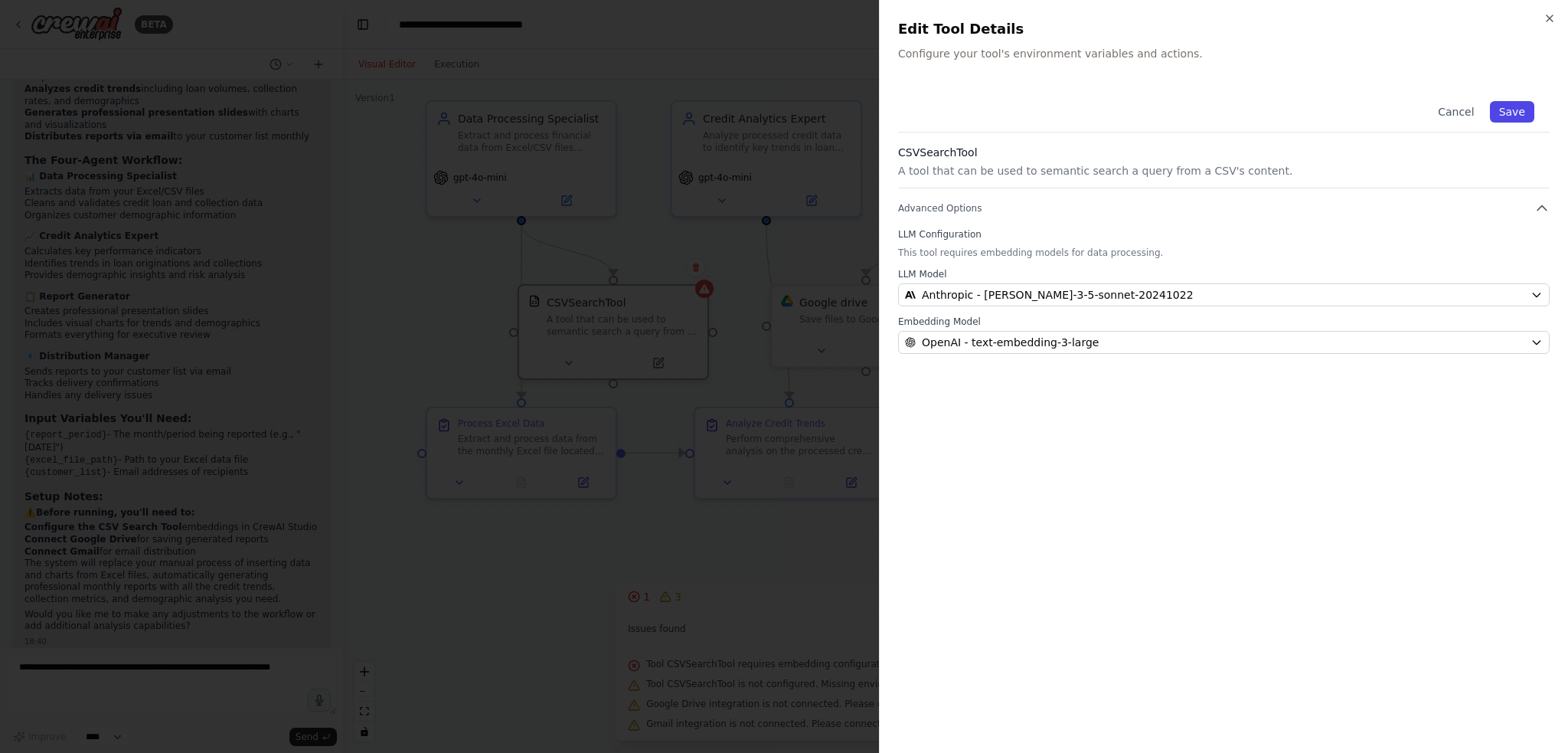
click at [782, 118] on button "Save" at bounding box center [1513, 112] width 45 height 22
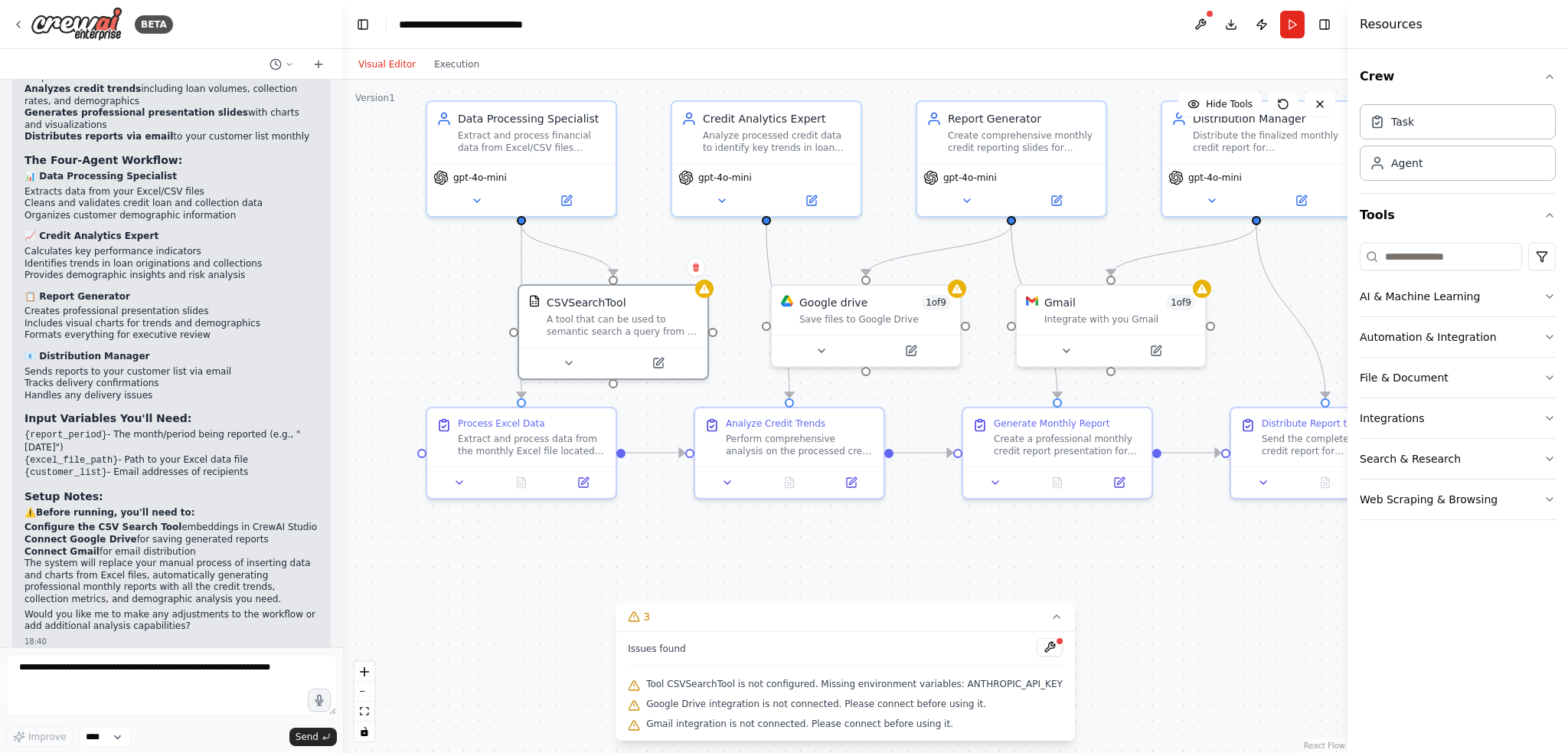
click at [782, 682] on span "Tool CSVSearchTool is not configured. Missing environment variables: ANTHROPIC_…" at bounding box center [854, 683] width 417 height 12
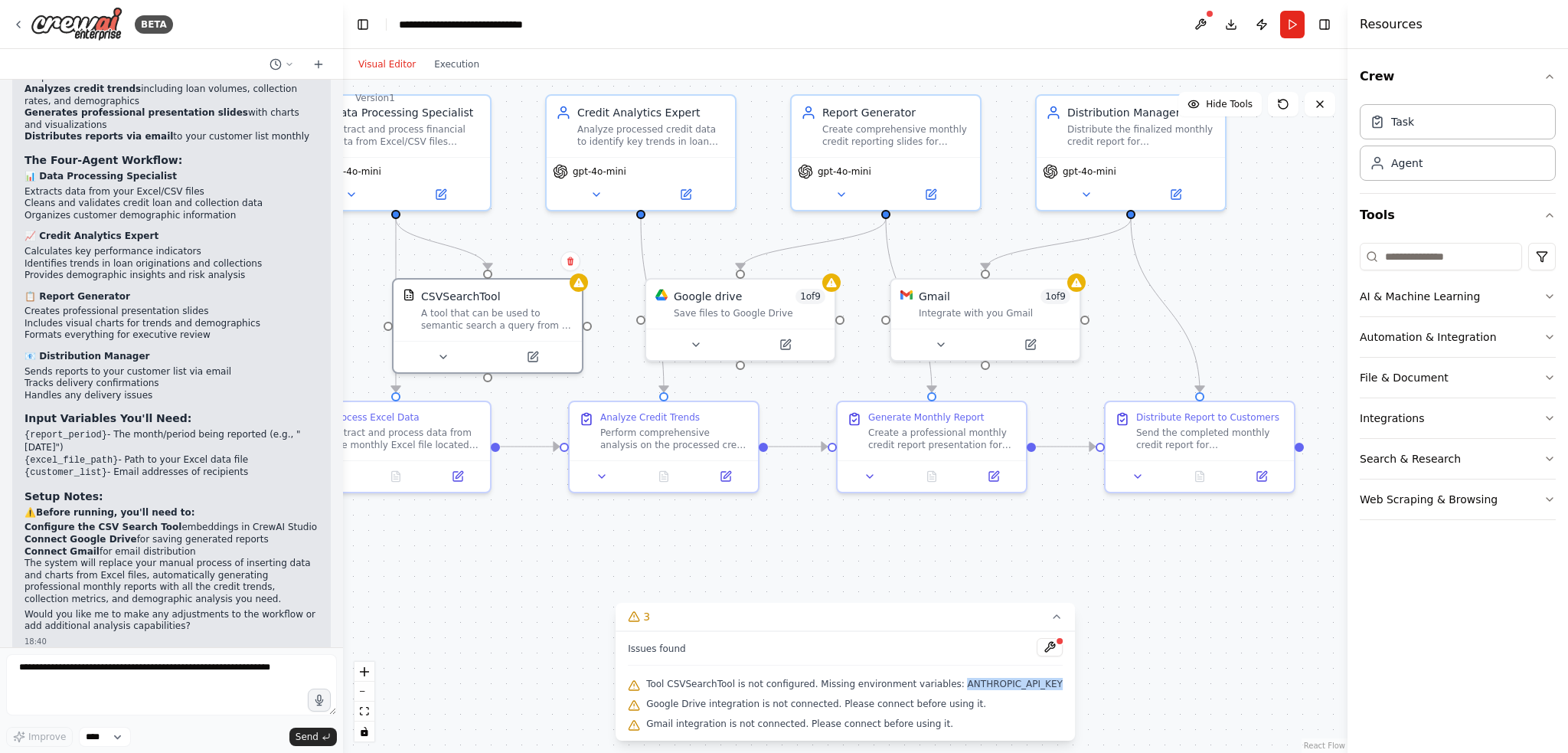
drag, startPoint x: 1185, startPoint y: 578, endPoint x: 1059, endPoint y: 573, distance: 126.1
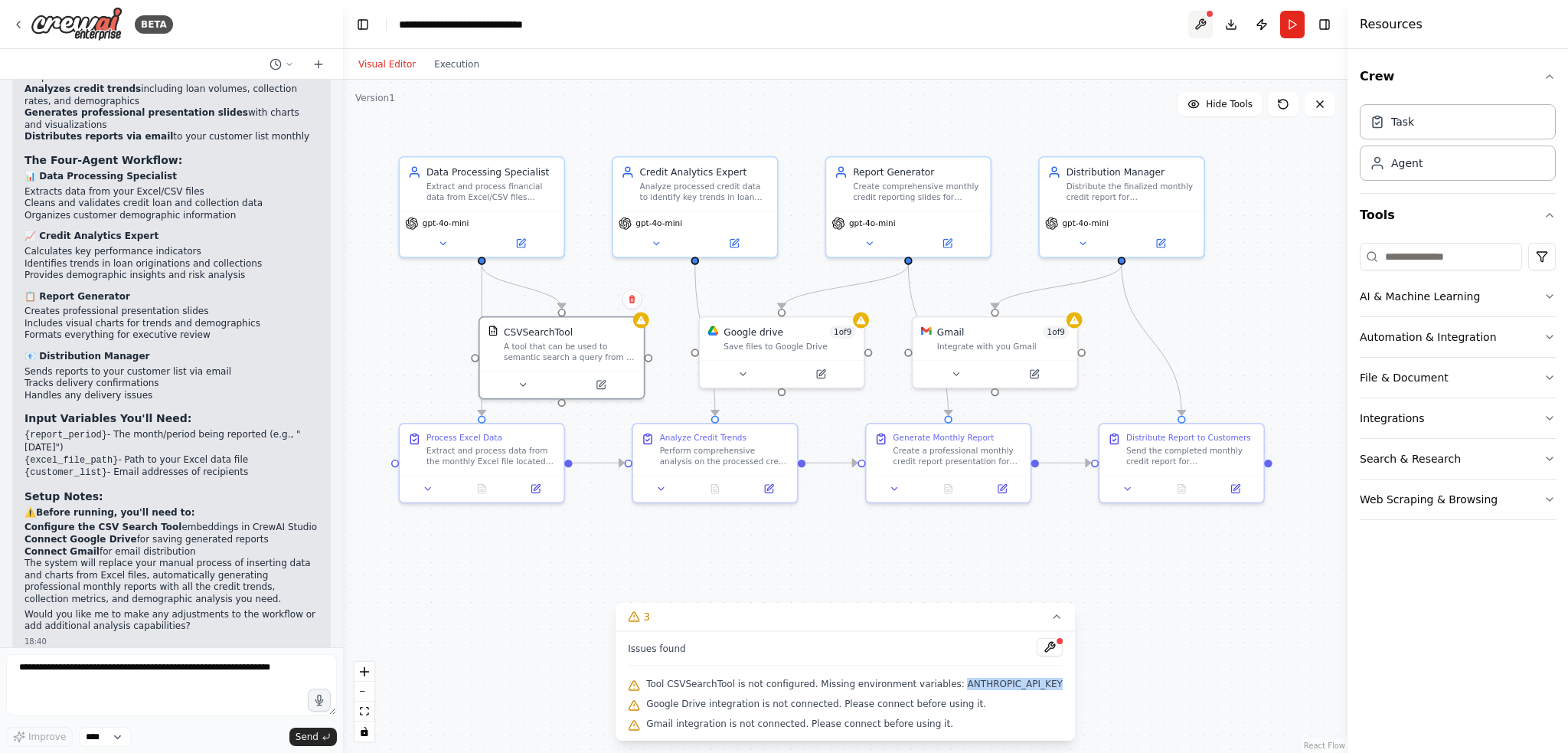
click at [782, 26] on button at bounding box center [1201, 24] width 25 height 27
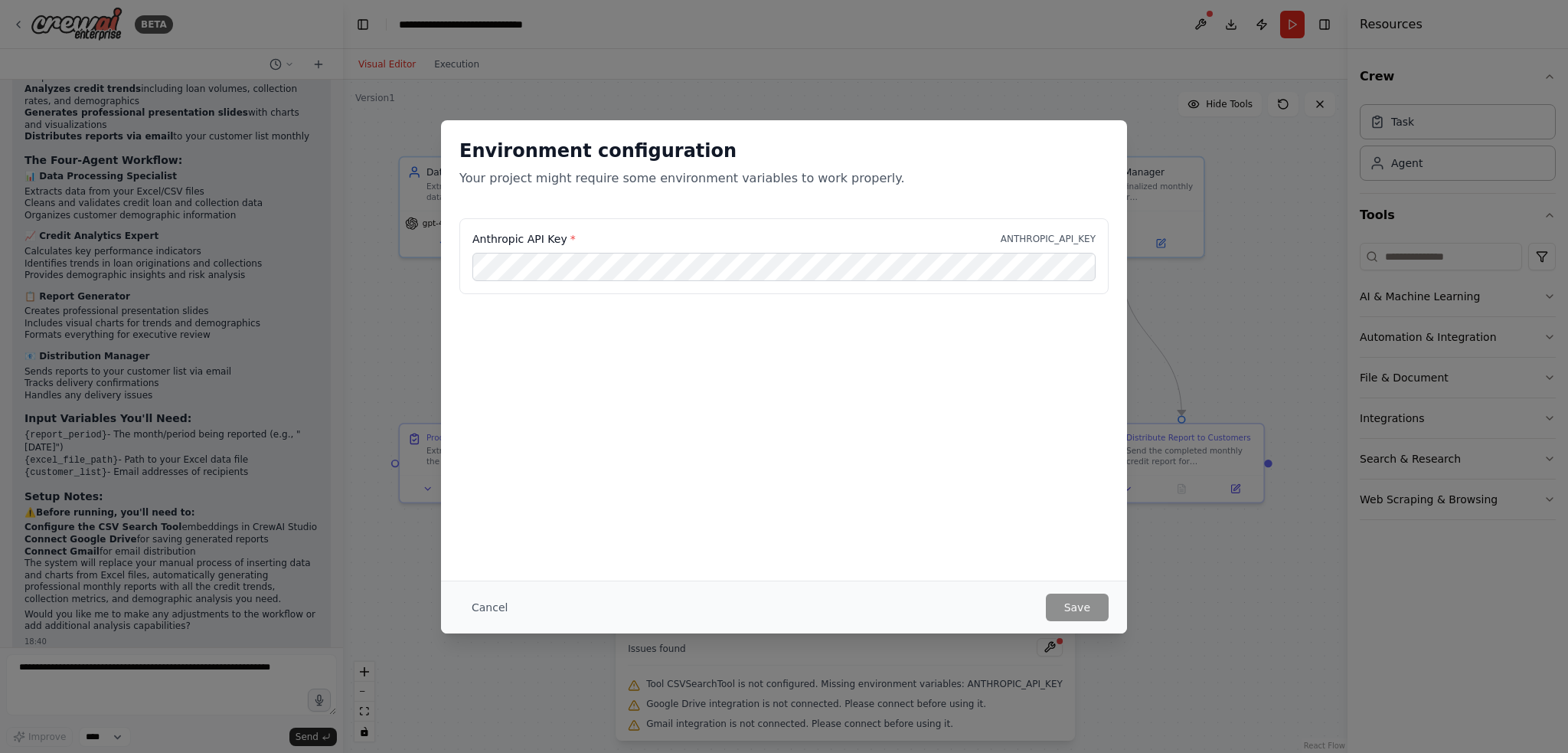
click at [782, 89] on div "Environment configuration Your project might require some environment variables…" at bounding box center [784, 376] width 1568 height 753
click at [782, 98] on div "Environment configuration Your project might require some environment variables…" at bounding box center [784, 376] width 1568 height 753
click at [477, 615] on button "Cancel" at bounding box center [489, 607] width 60 height 27
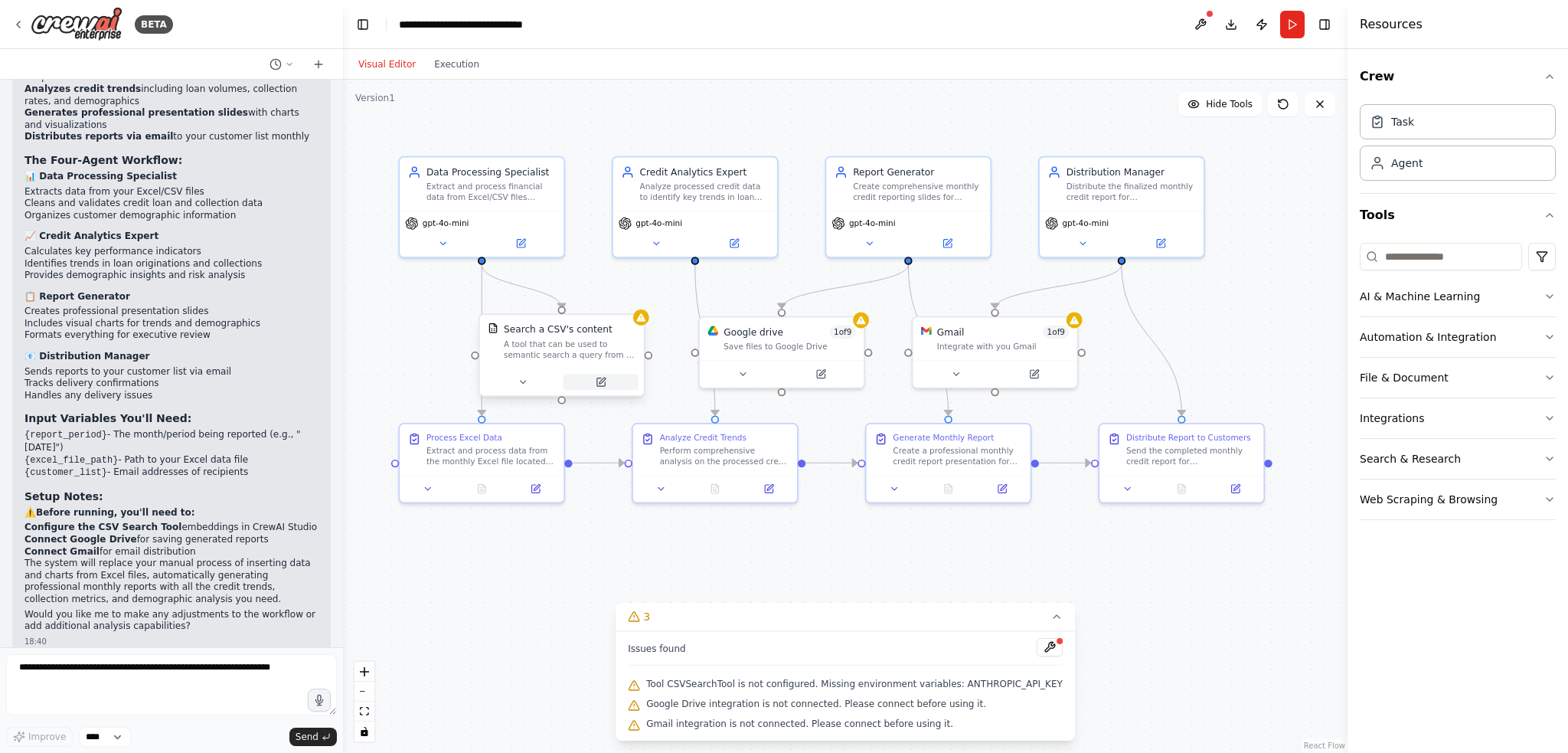
click at [595, 388] on button at bounding box center [600, 381] width 75 height 16
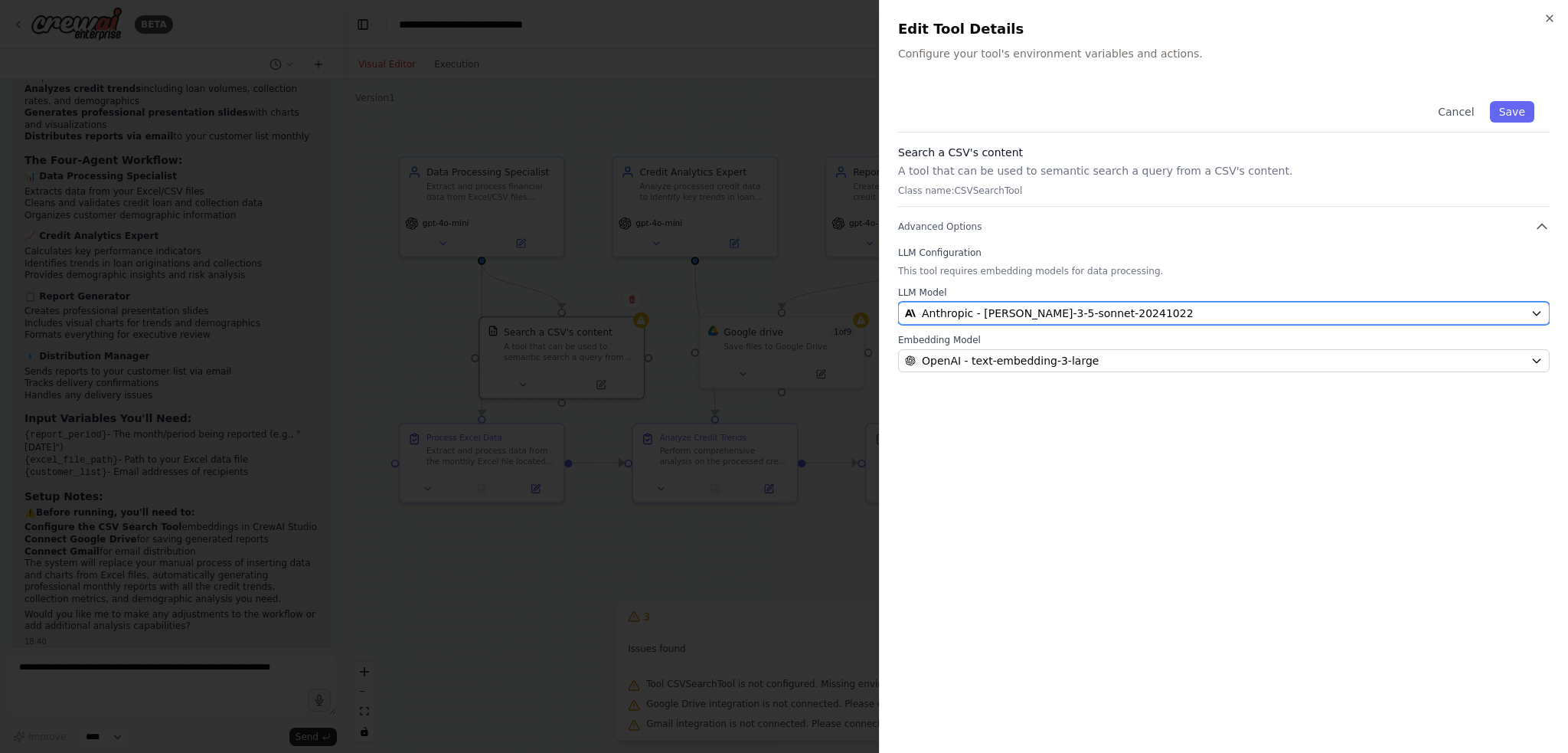
click at [782, 313] on span "Anthropic - claude-3-5-sonnet-20241022" at bounding box center [1058, 313] width 272 height 16
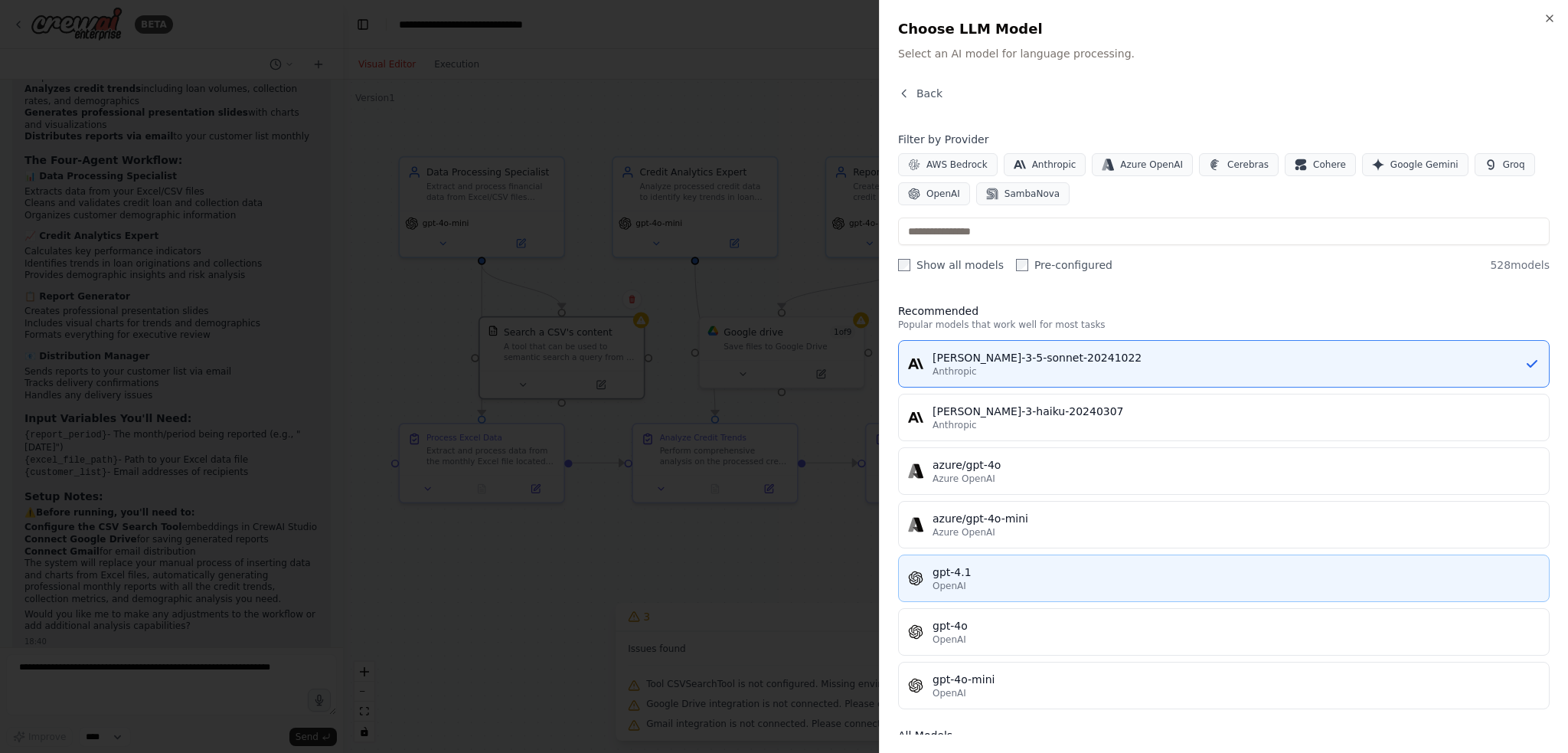
click at [782, 580] on div "OpenAI" at bounding box center [1236, 586] width 607 height 12
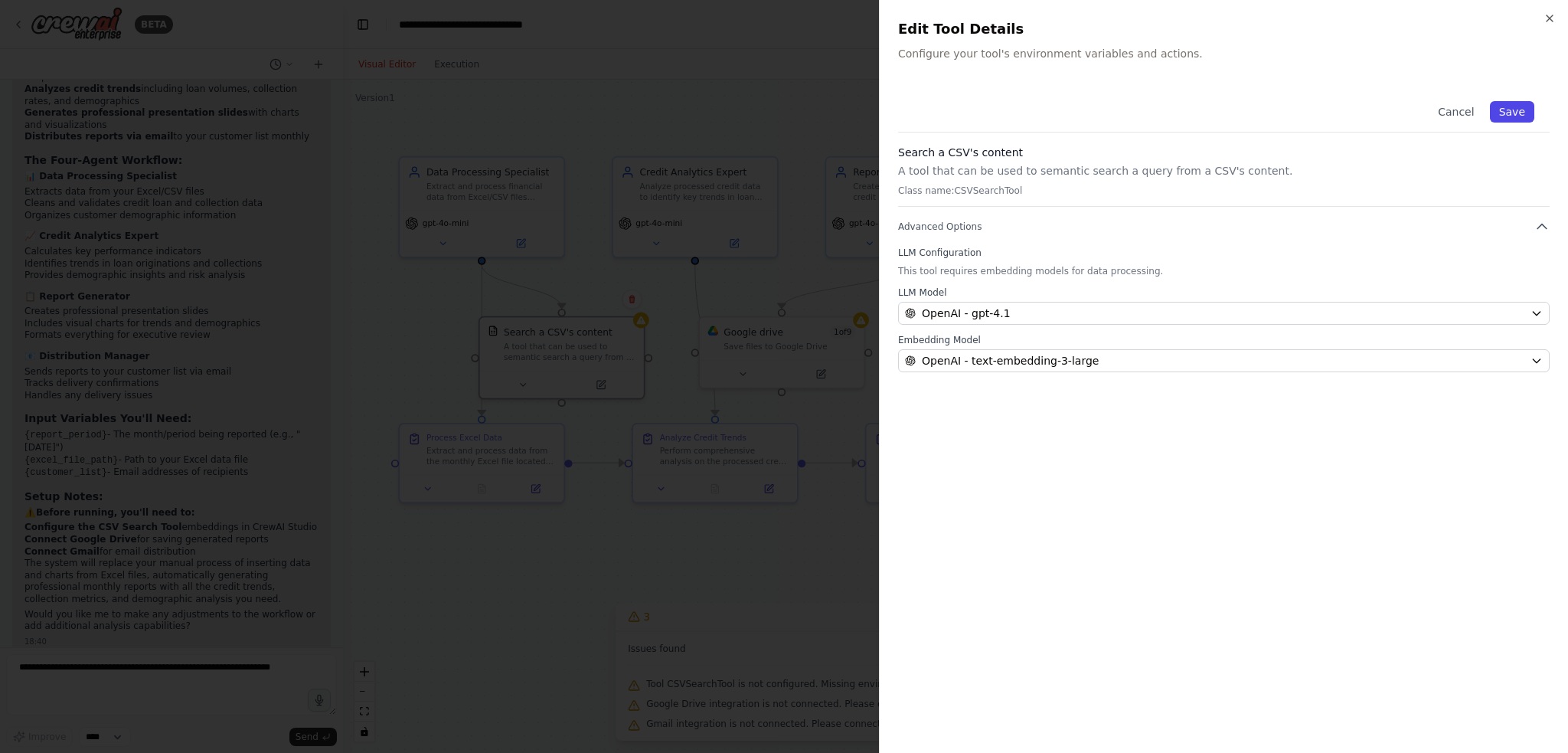
click at [782, 113] on button "Save" at bounding box center [1513, 112] width 45 height 22
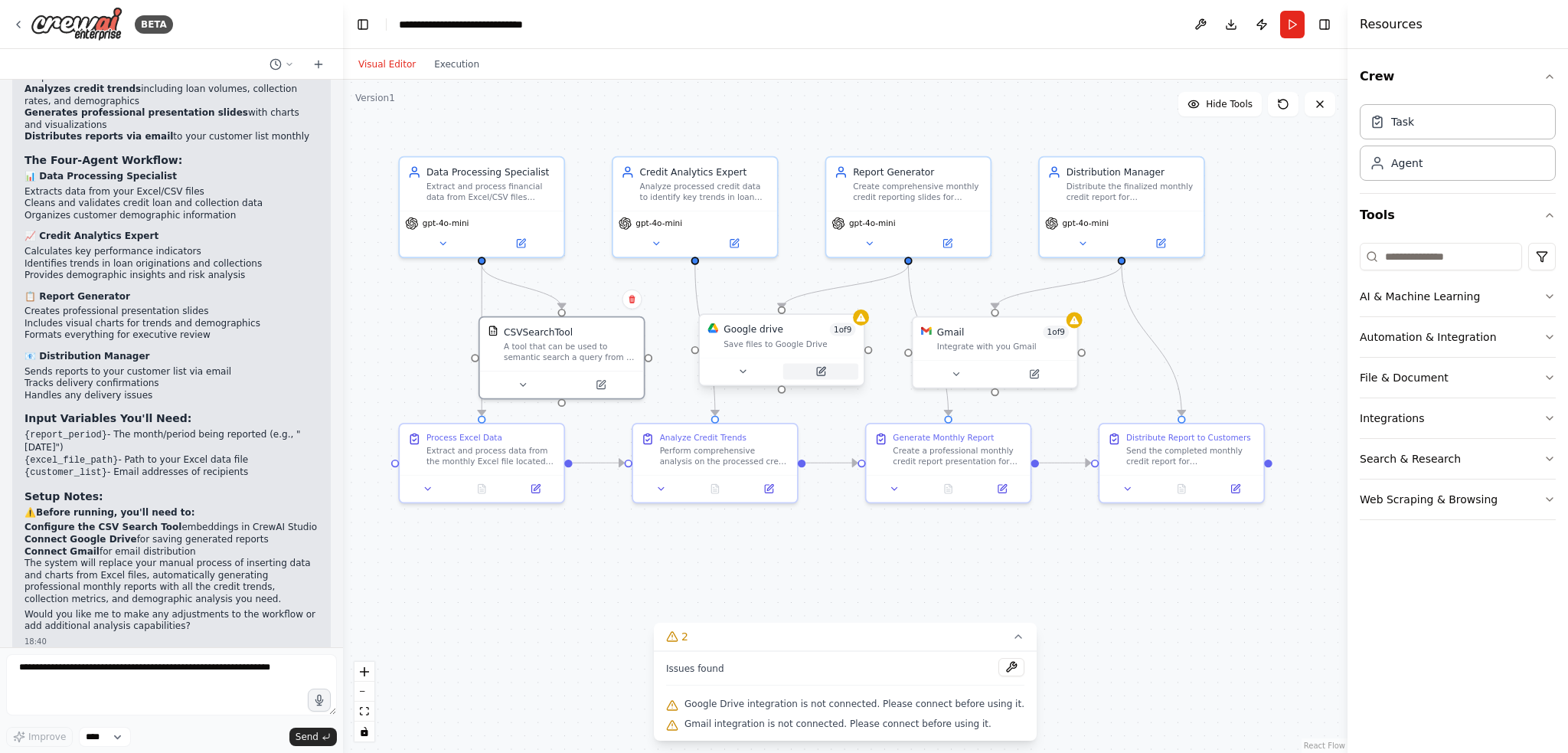
click at [782, 378] on button at bounding box center [820, 372] width 75 height 16
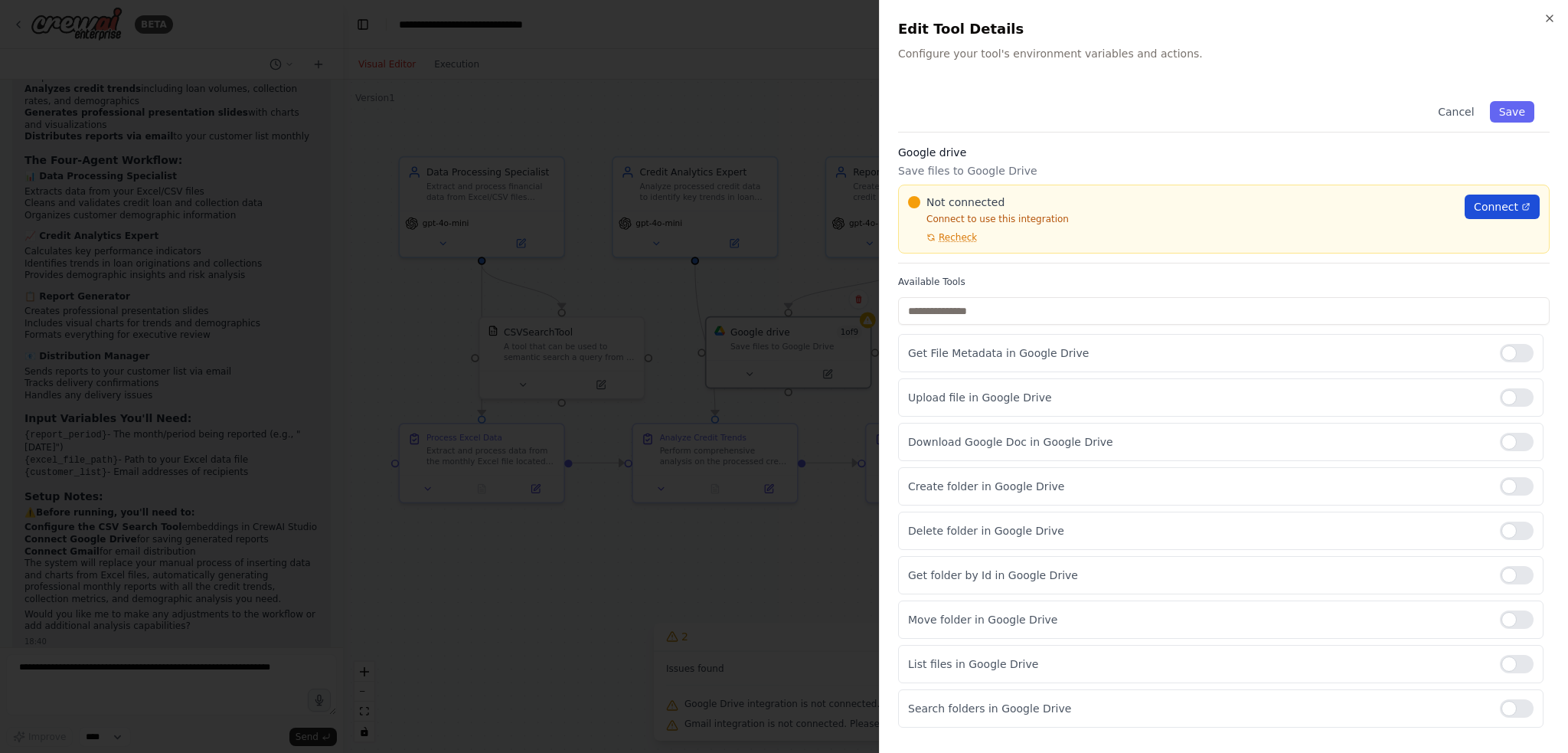
click at [782, 204] on span "Connect" at bounding box center [1496, 207] width 45 height 16
click at [782, 20] on icon "button" at bounding box center [1549, 18] width 12 height 12
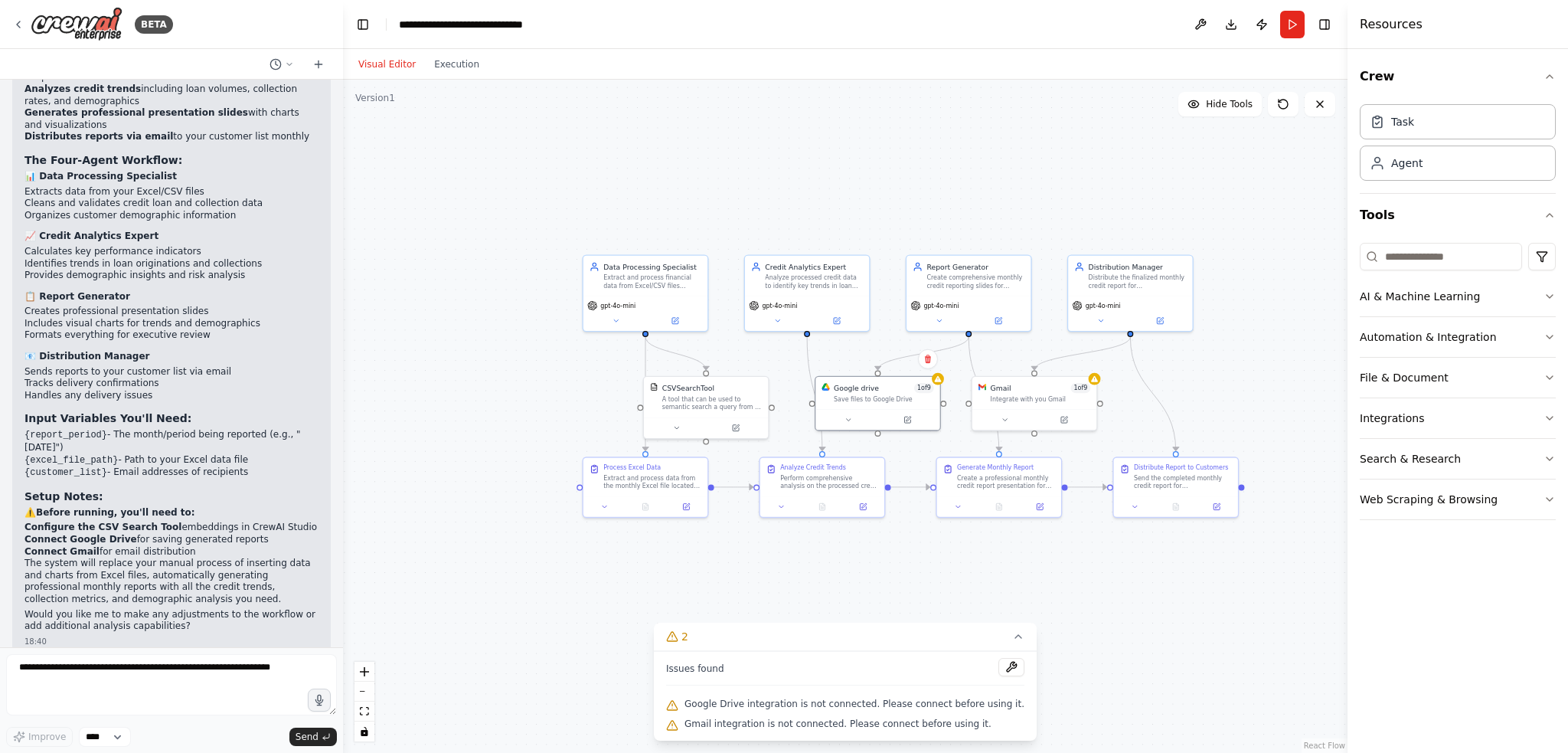
click at [782, 722] on span "Gmail integration is not connected. Please connect before using it." at bounding box center [838, 724] width 307 height 12
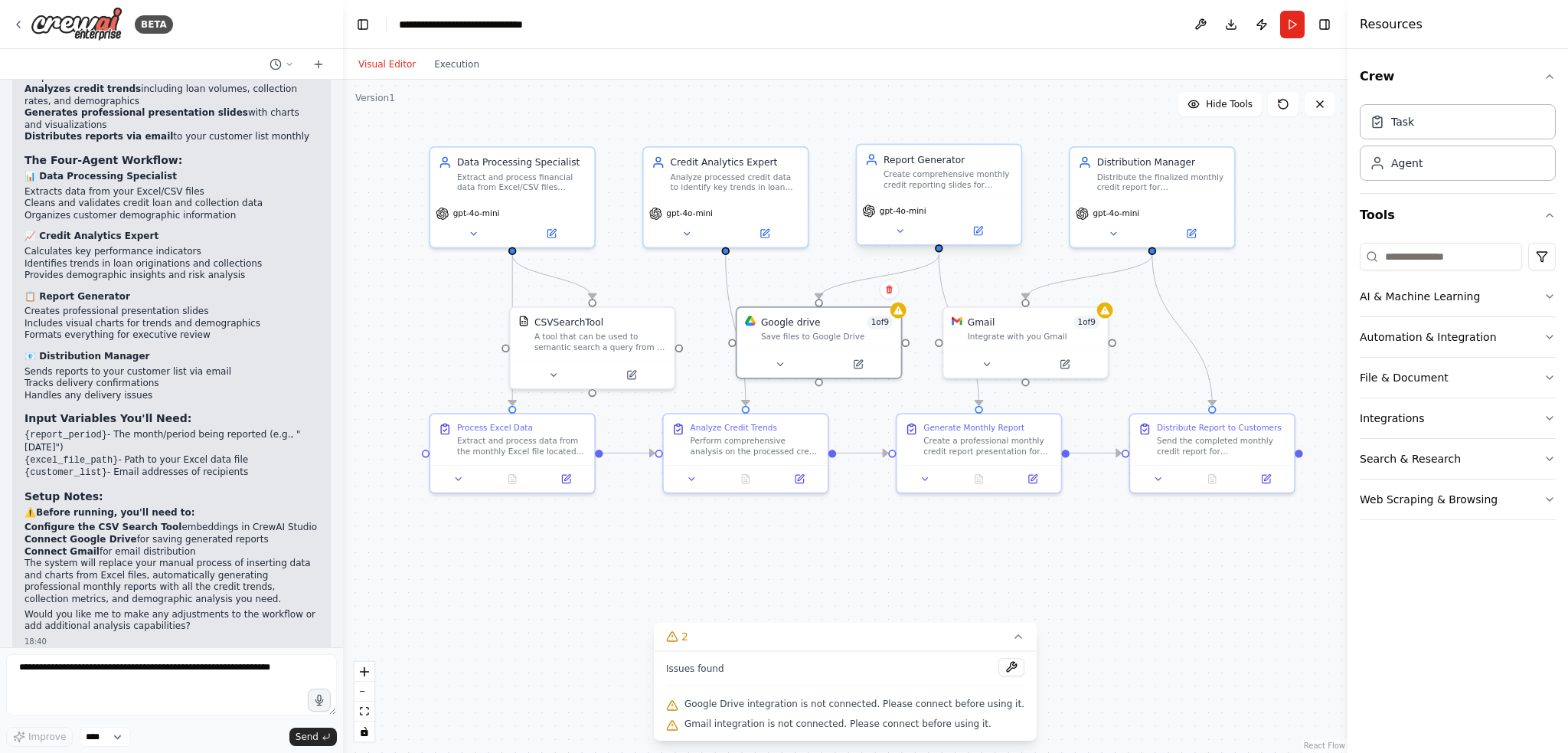
click at [782, 186] on div "Create comprehensive monthly credit reporting slides for {report_period} that i…" at bounding box center [948, 180] width 129 height 22
click at [782, 233] on icon at bounding box center [899, 231] width 11 height 11
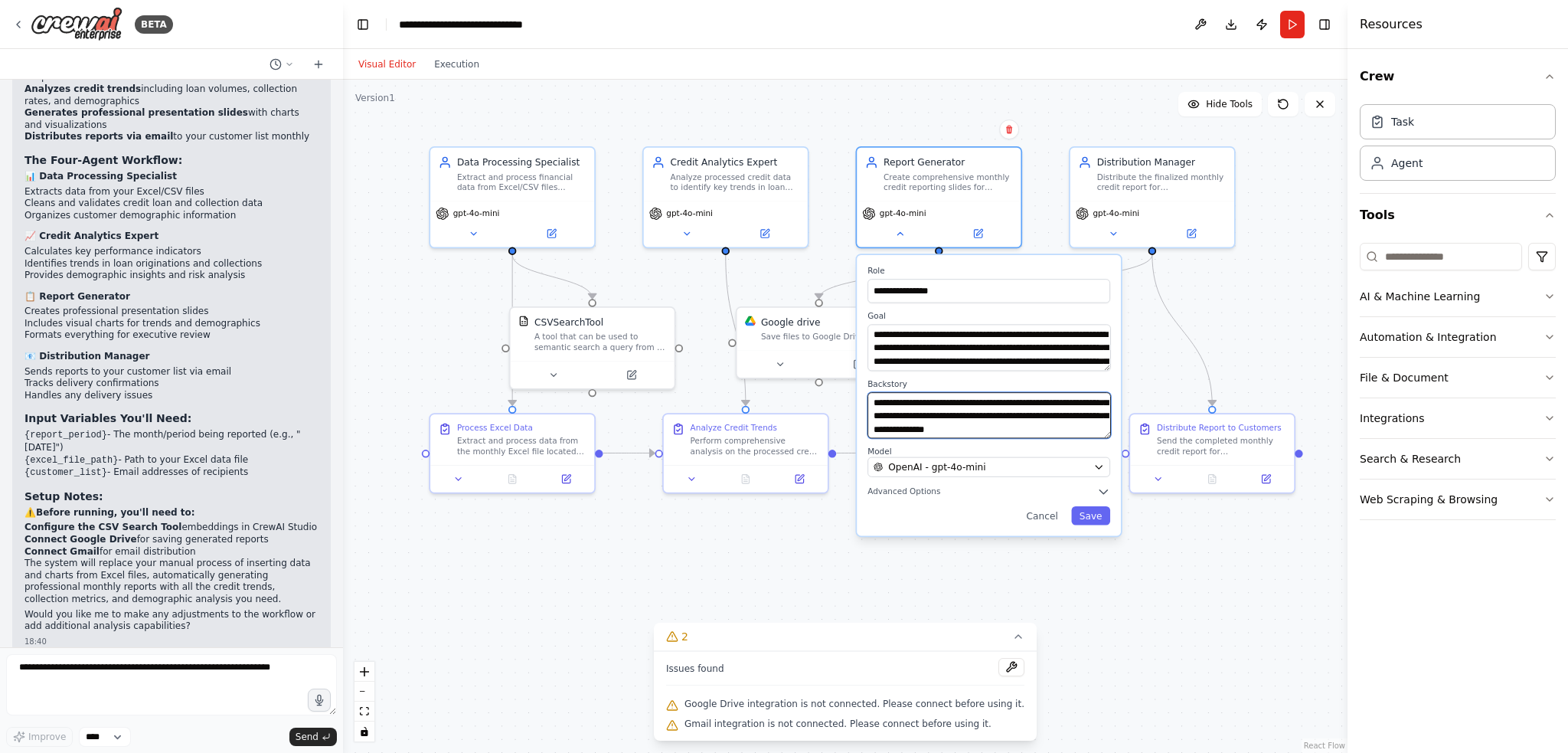
scroll to position [92, 0]
click at [782, 186] on div "Distribute the finalized monthly credit report for {report_period} to {customer…" at bounding box center [1162, 180] width 129 height 22
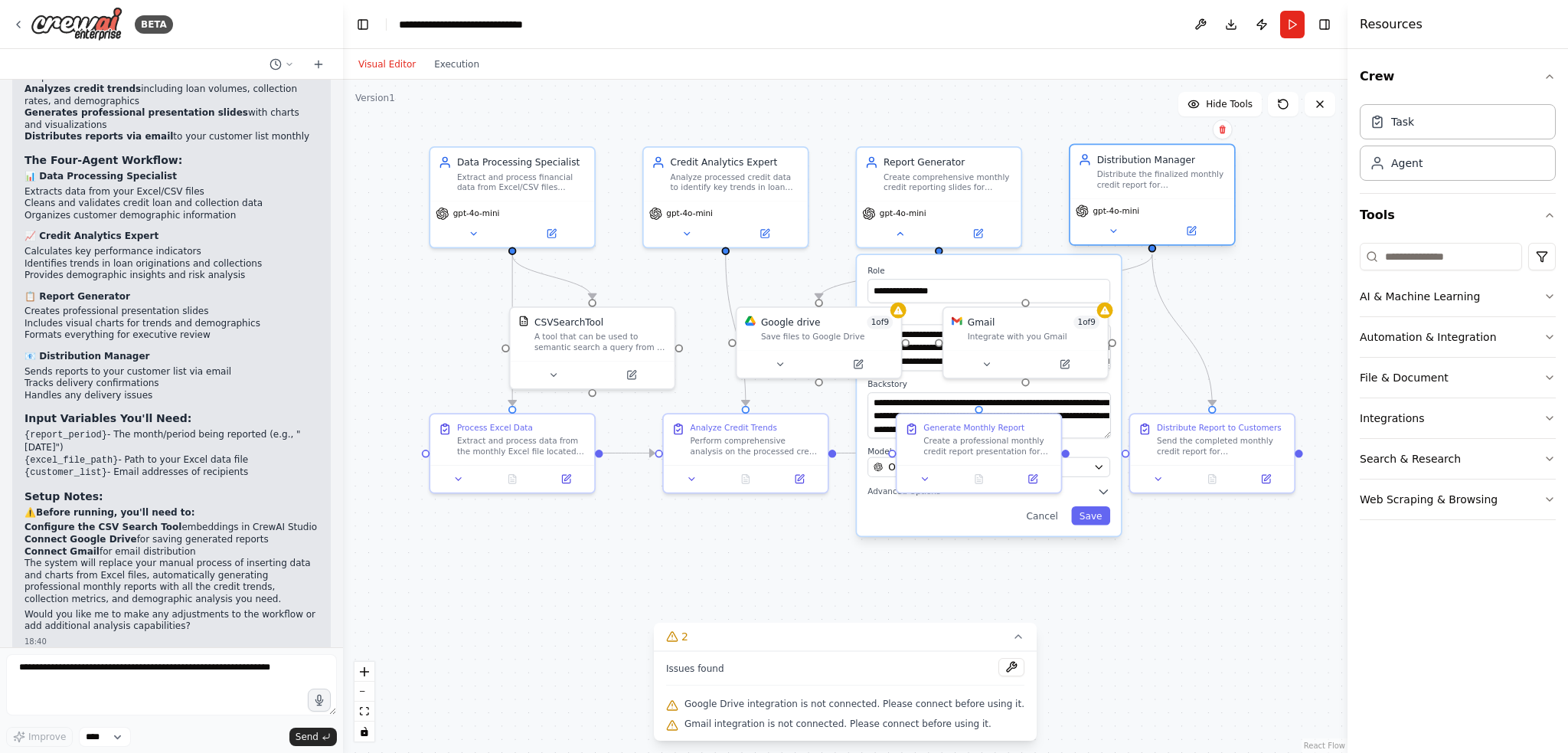
click at [782, 180] on div "Distribute the finalized monthly credit report for {report_period} to {customer…" at bounding box center [1162, 180] width 129 height 22
click at [782, 263] on div "**********" at bounding box center [988, 396] width 264 height 281
click at [782, 521] on button "Cancel" at bounding box center [1041, 516] width 47 height 18
click at [782, 167] on div "Distribution Manager Distribute the finalized monthly credit report for {report…" at bounding box center [1162, 171] width 129 height 37
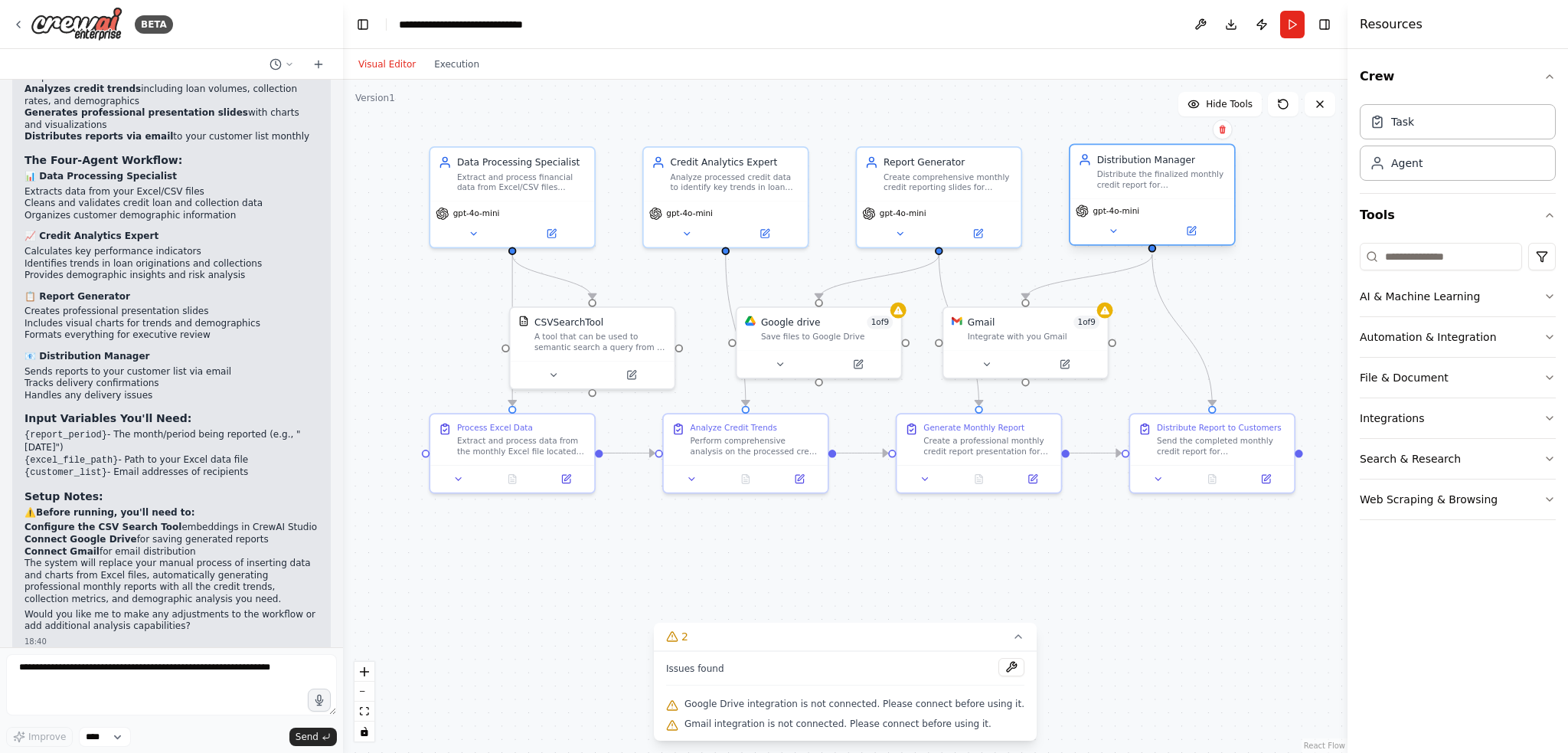
click at [782, 241] on div "gpt-4o-mini" at bounding box center [1152, 222] width 164 height 46
click at [782, 235] on icon at bounding box center [1191, 231] width 11 height 11
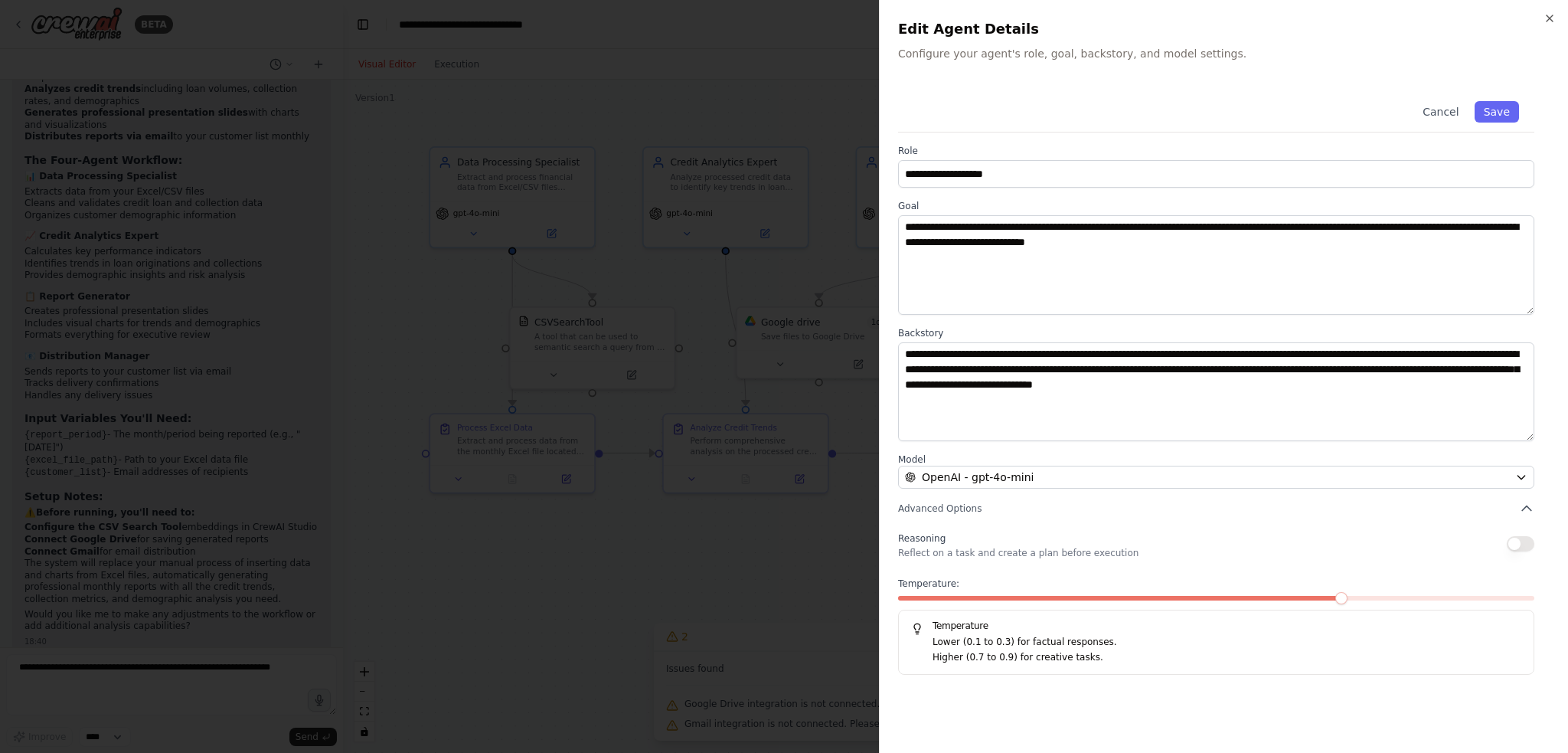
click at [767, 482] on div at bounding box center [784, 376] width 1568 height 753
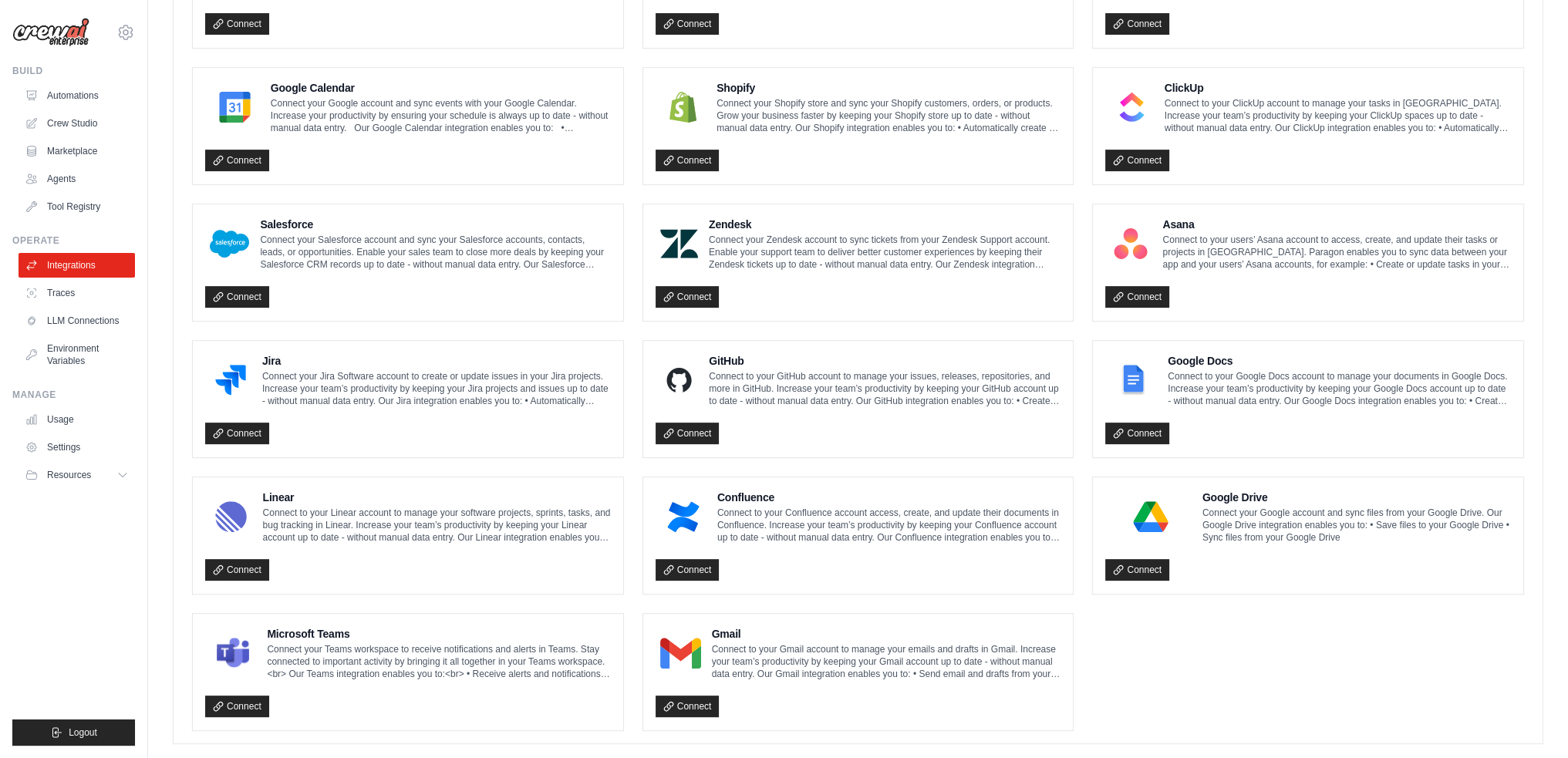
scroll to position [688, 0]
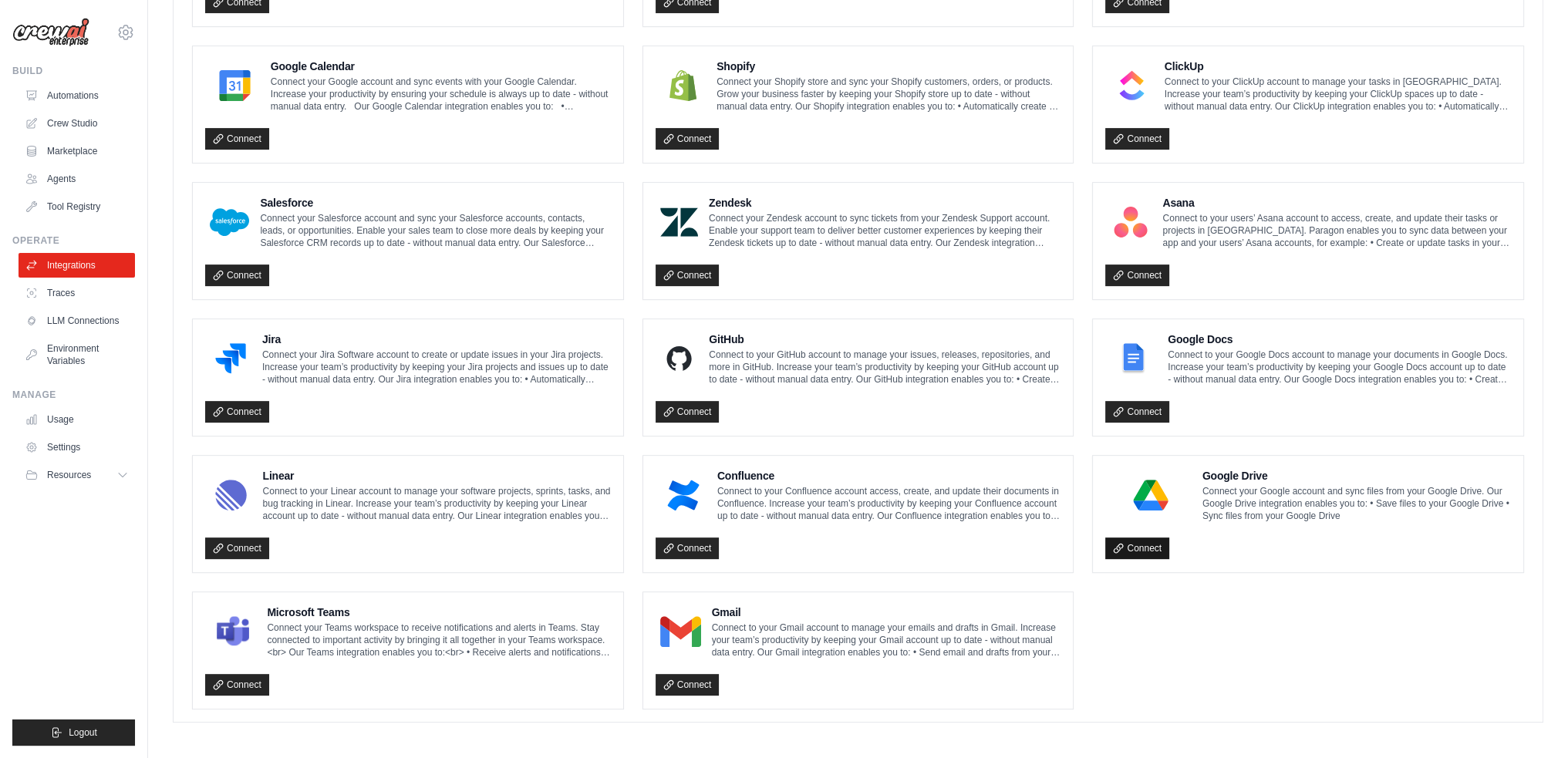
click at [1141, 546] on link "Connect" at bounding box center [1137, 548] width 64 height 22
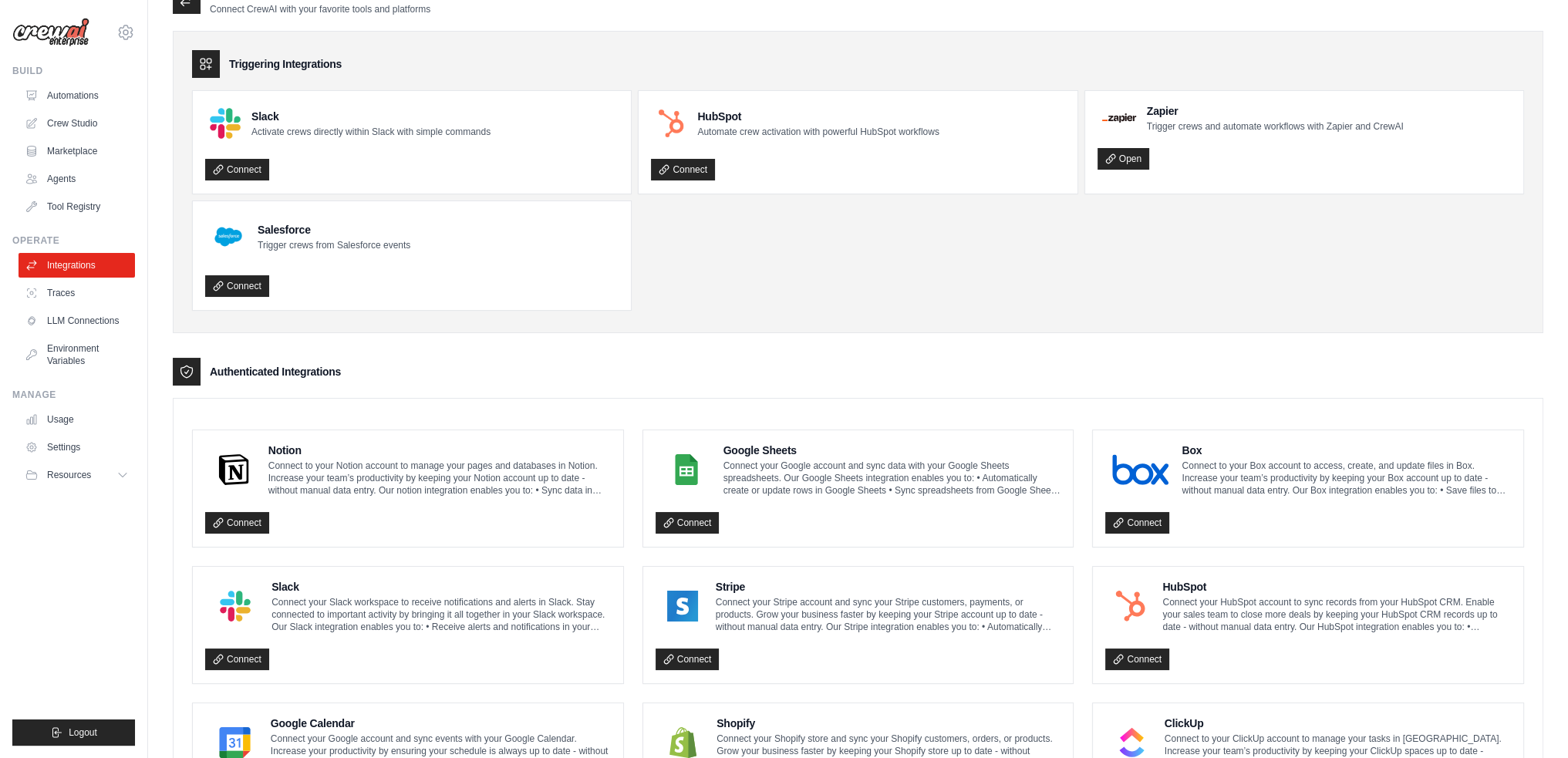
scroll to position [0, 0]
